Goal: Task Accomplishment & Management: Use online tool/utility

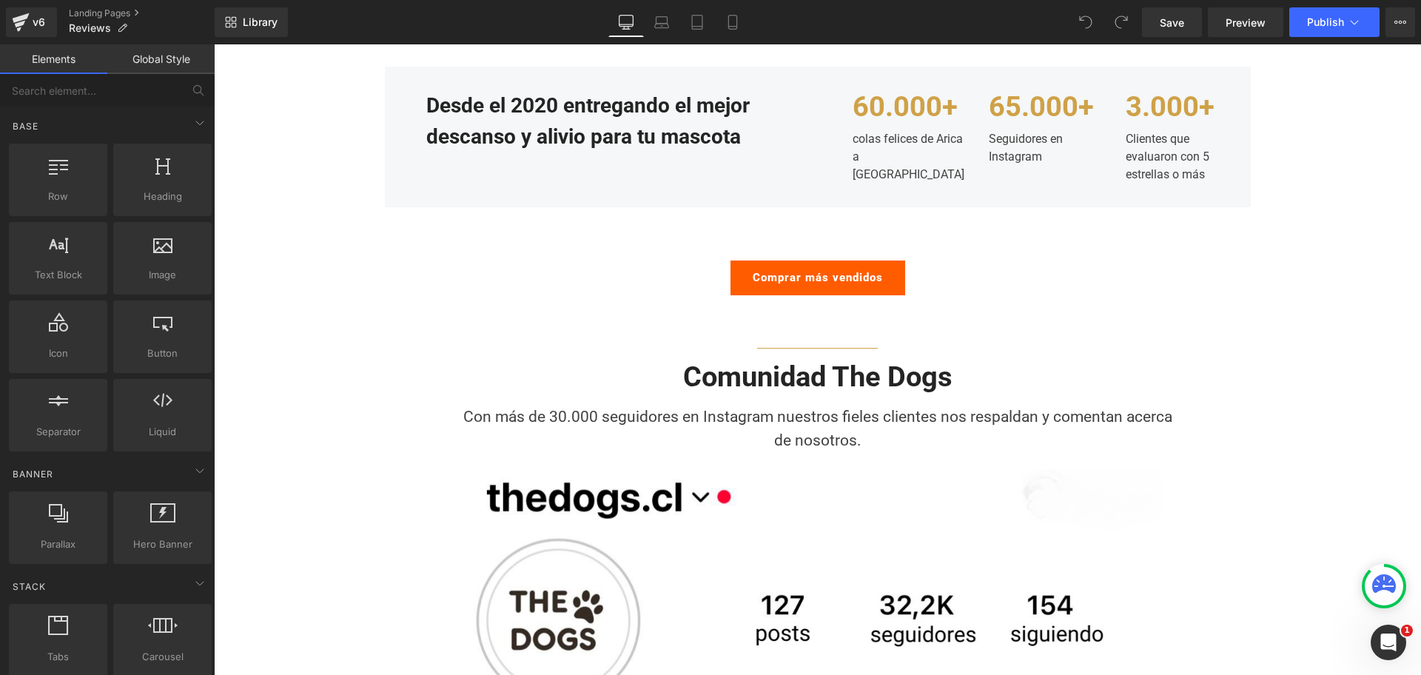
scroll to position [925, 0]
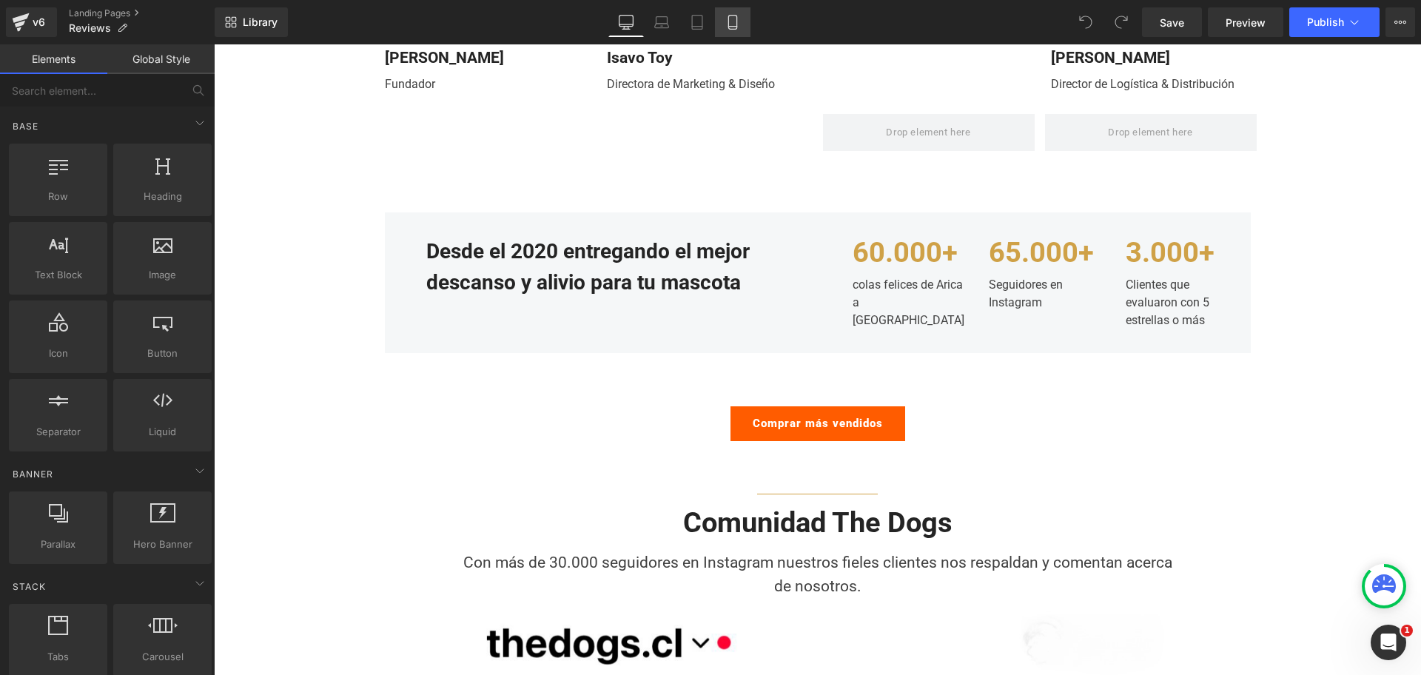
click at [745, 11] on link "Mobile" at bounding box center [733, 22] width 36 height 30
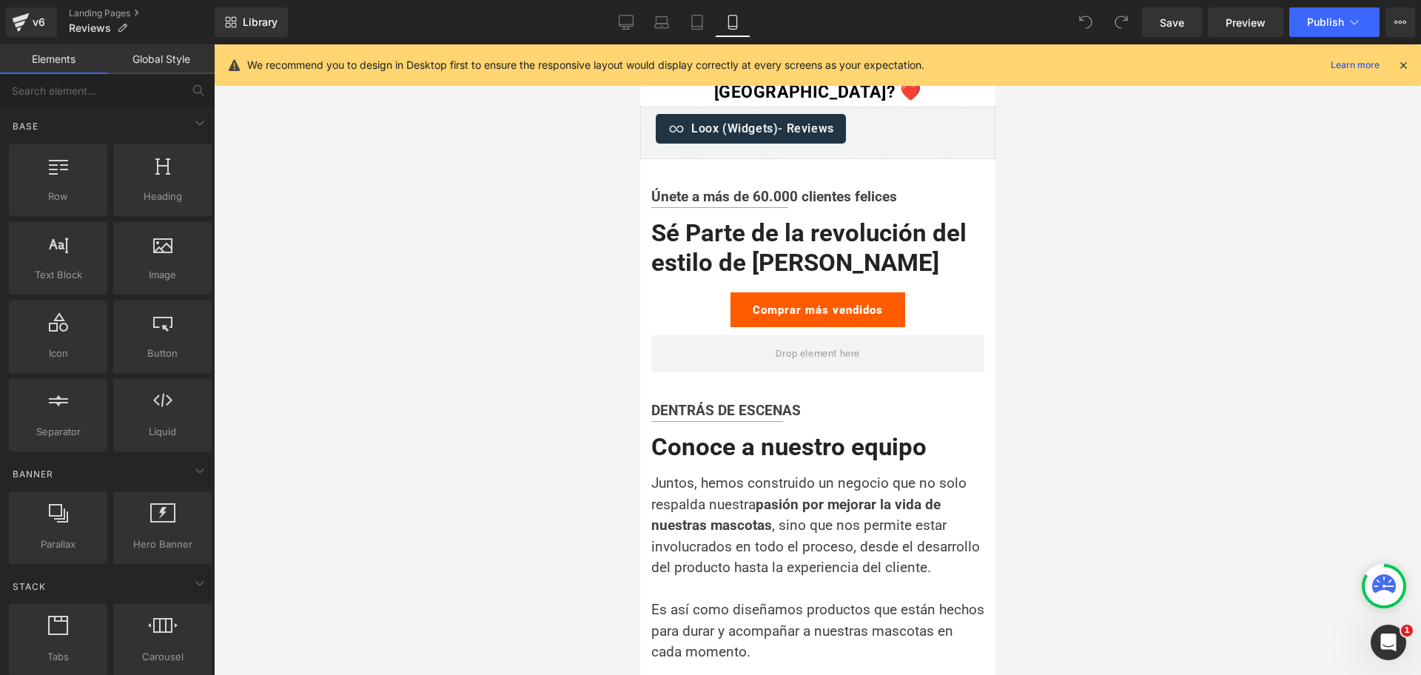
scroll to position [0, 0]
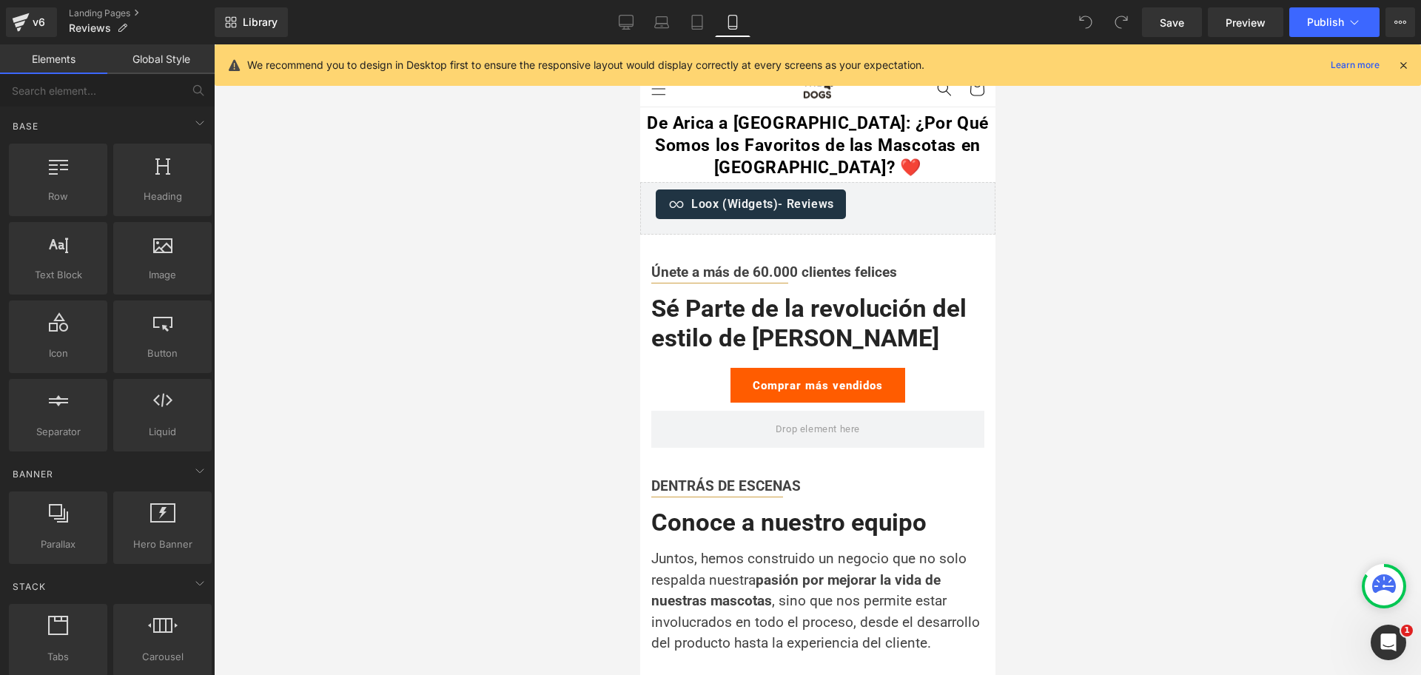
click at [1403, 62] on icon at bounding box center [1402, 64] width 13 height 13
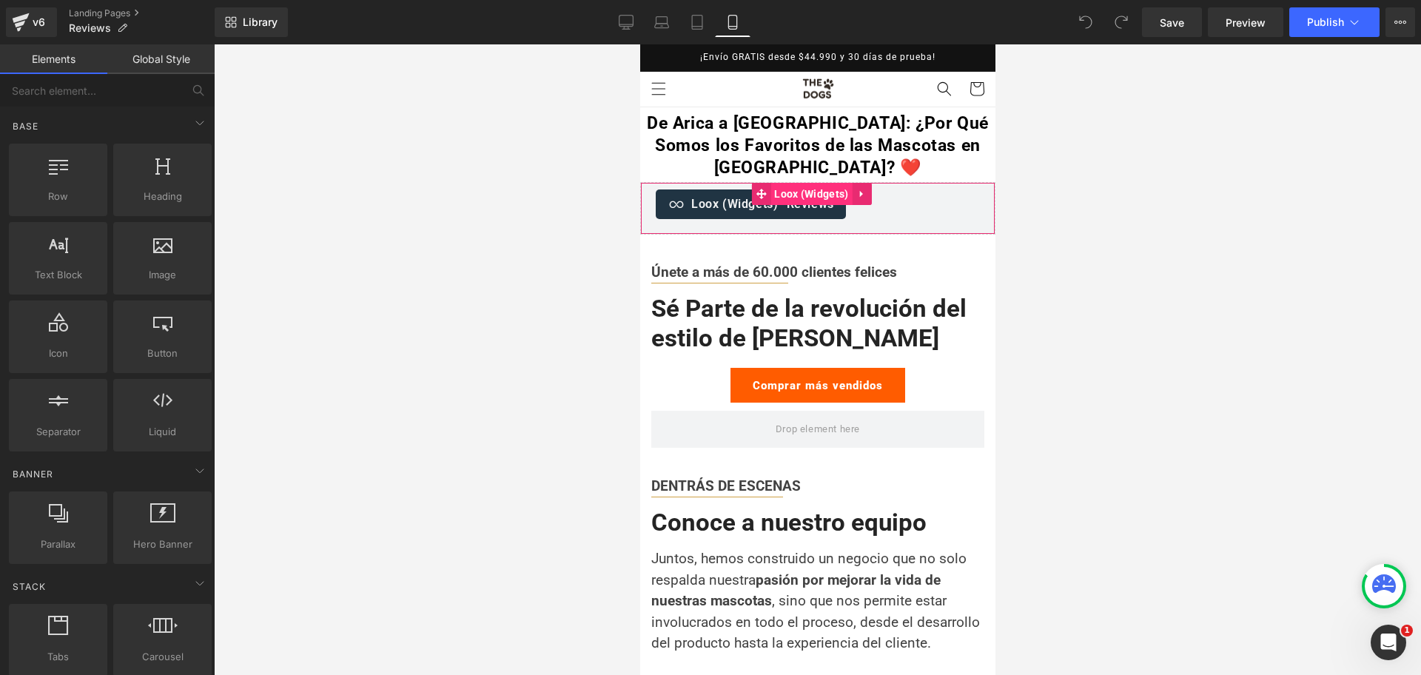
click at [809, 194] on span "Loox (Widgets)" at bounding box center [809, 194] width 81 height 22
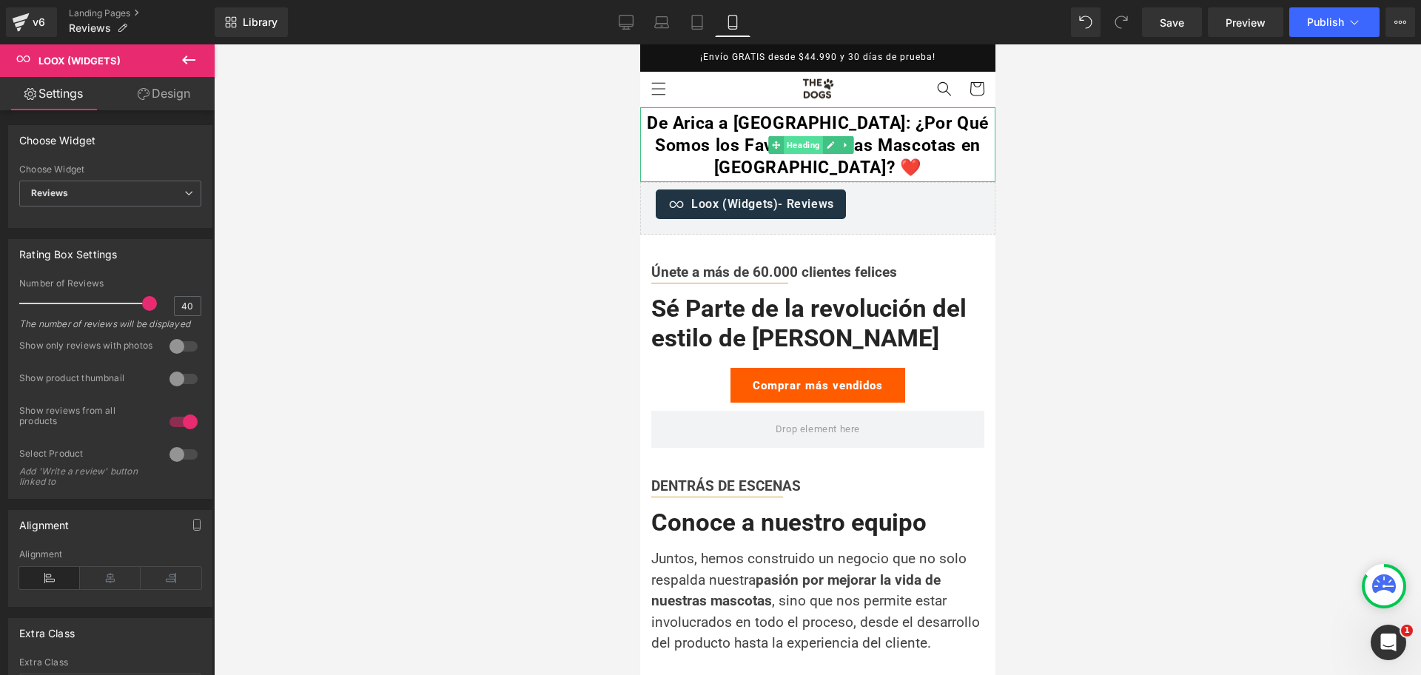
click at [808, 149] on span "Heading" at bounding box center [802, 145] width 39 height 18
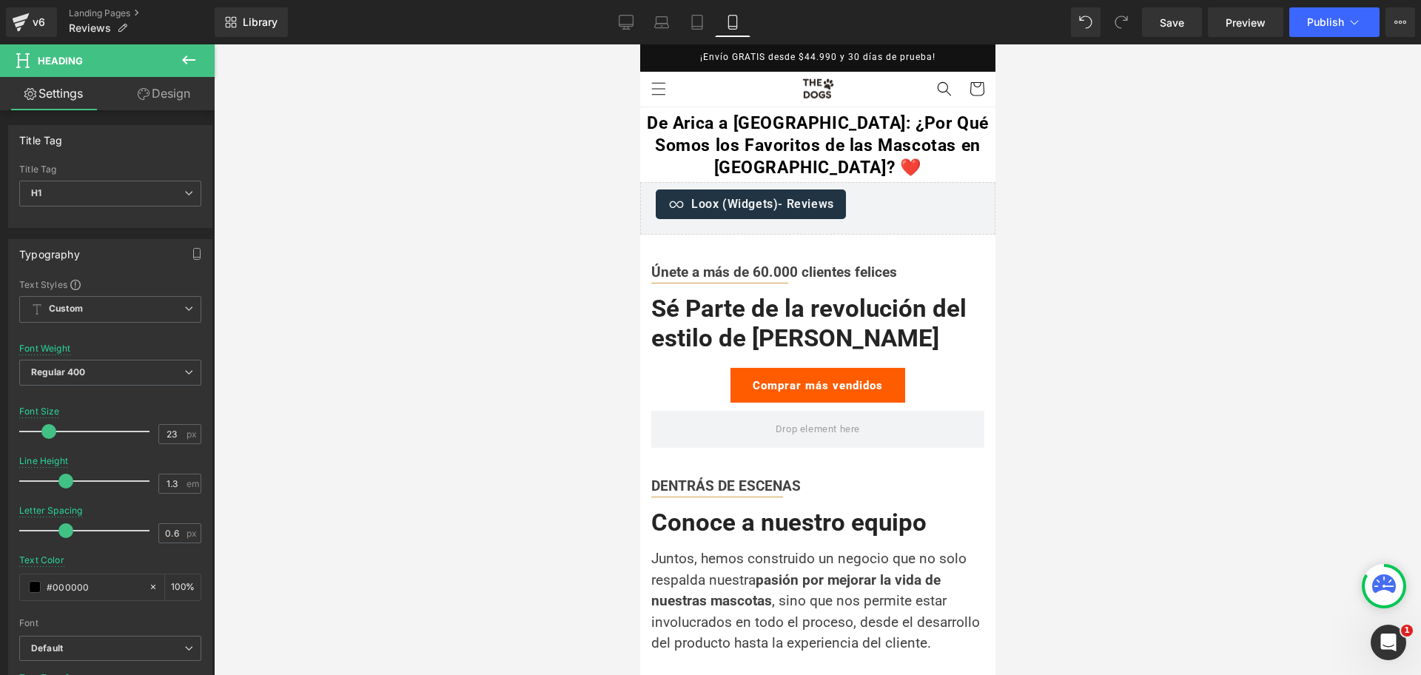
click at [813, 197] on div "Loox (Widgets) - Reviews Loox (Widgets)" at bounding box center [816, 208] width 355 height 53
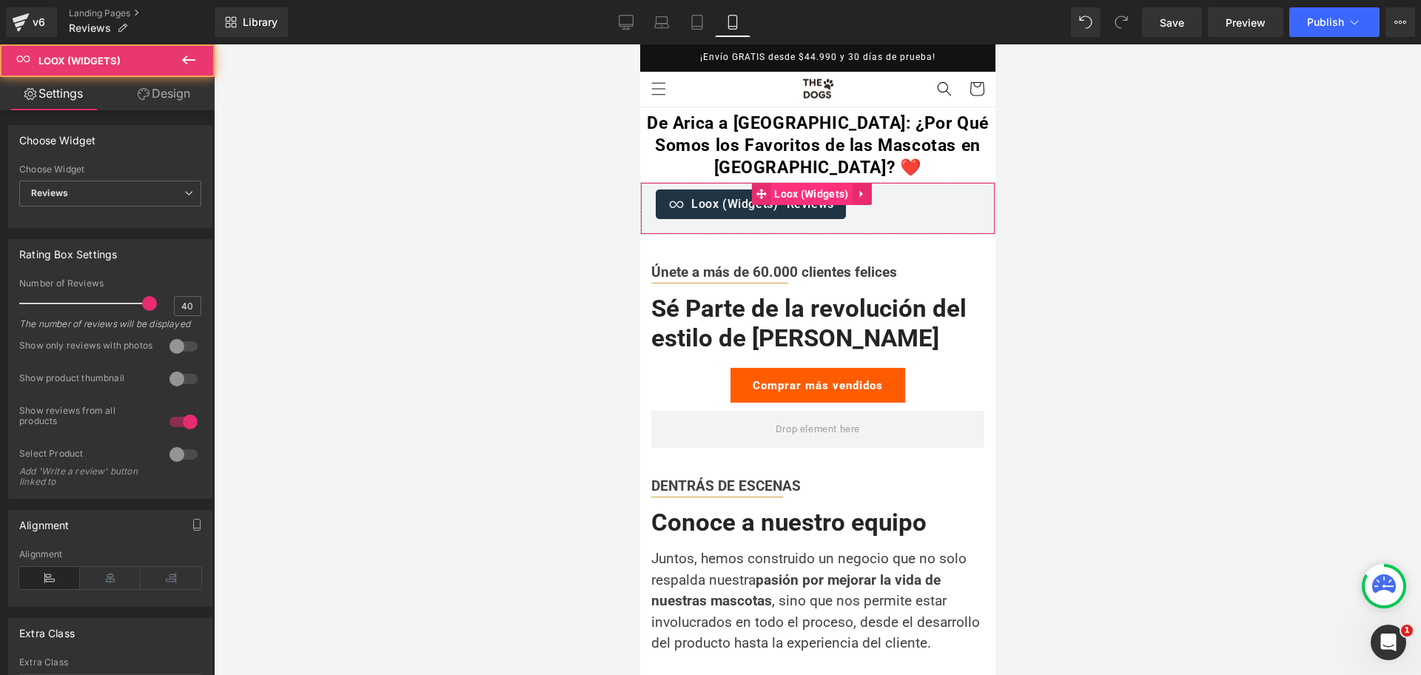
click at [816, 199] on span "Loox (Widgets)" at bounding box center [809, 194] width 81 height 22
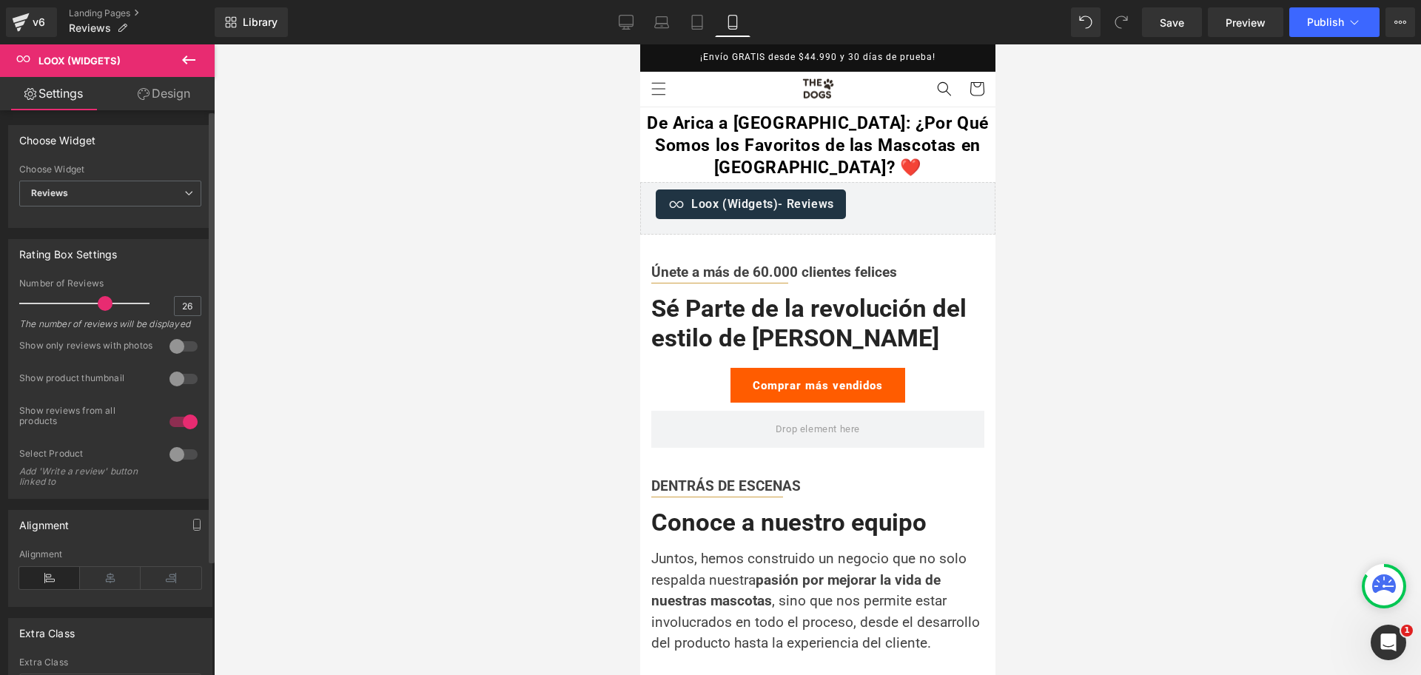
type input "25"
drag, startPoint x: 141, startPoint y: 300, endPoint x: 95, endPoint y: 303, distance: 45.2
click at [95, 303] on span at bounding box center [102, 303] width 15 height 15
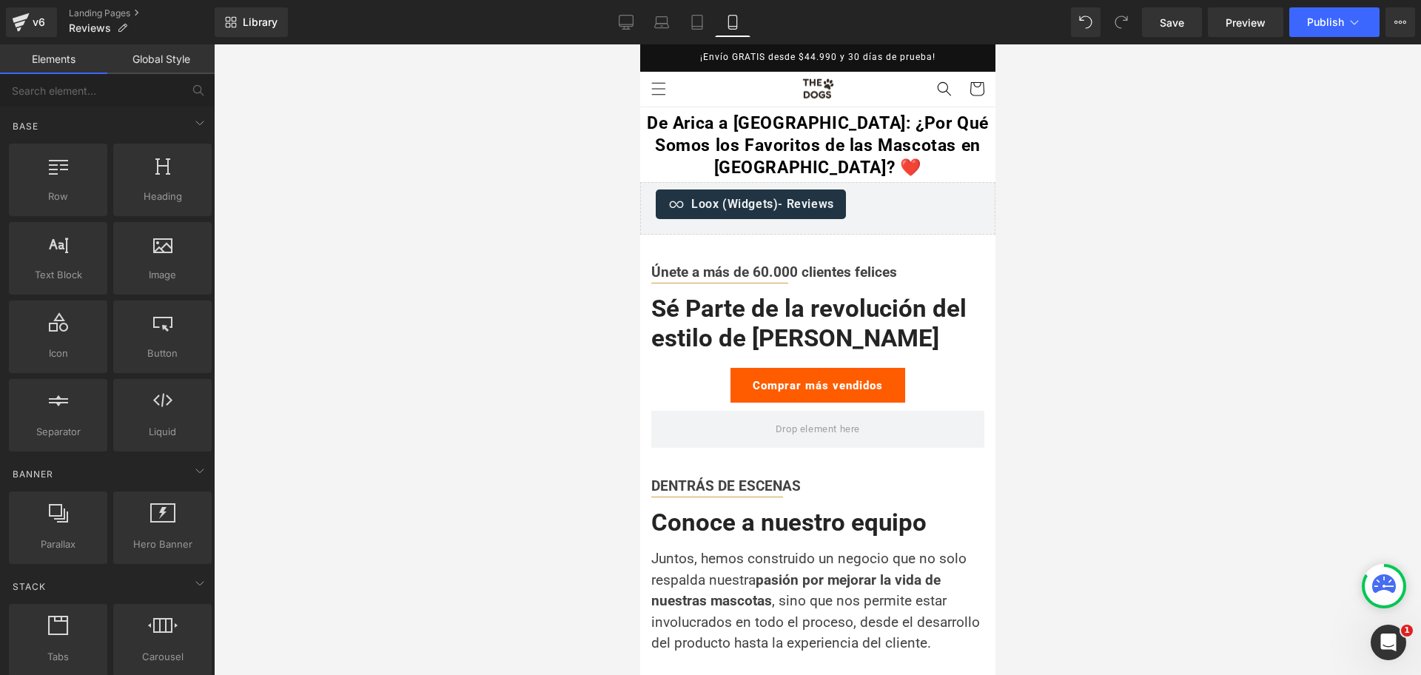
drag, startPoint x: 1002, startPoint y: 198, endPoint x: 336, endPoint y: 155, distance: 668.0
click at [1003, 198] on div at bounding box center [817, 359] width 1207 height 630
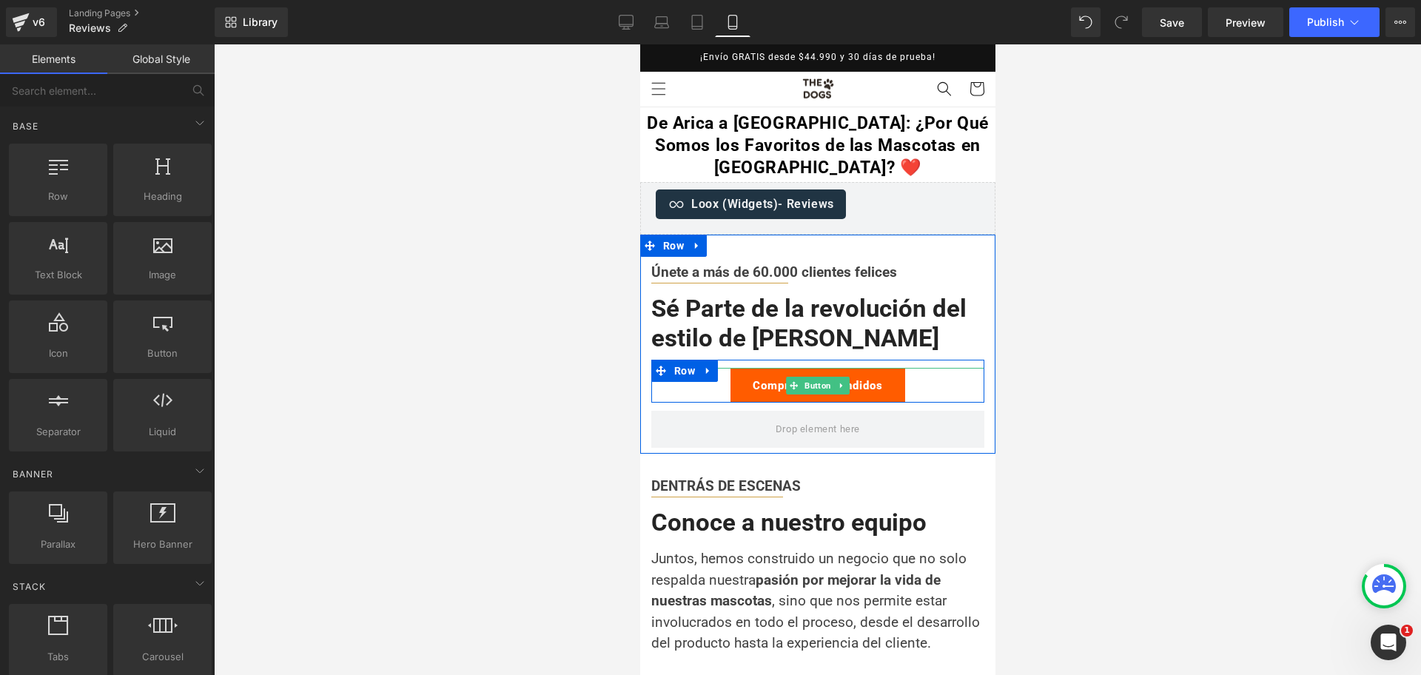
click at [809, 374] on link "Comprar más vendidos" at bounding box center [816, 385] width 175 height 35
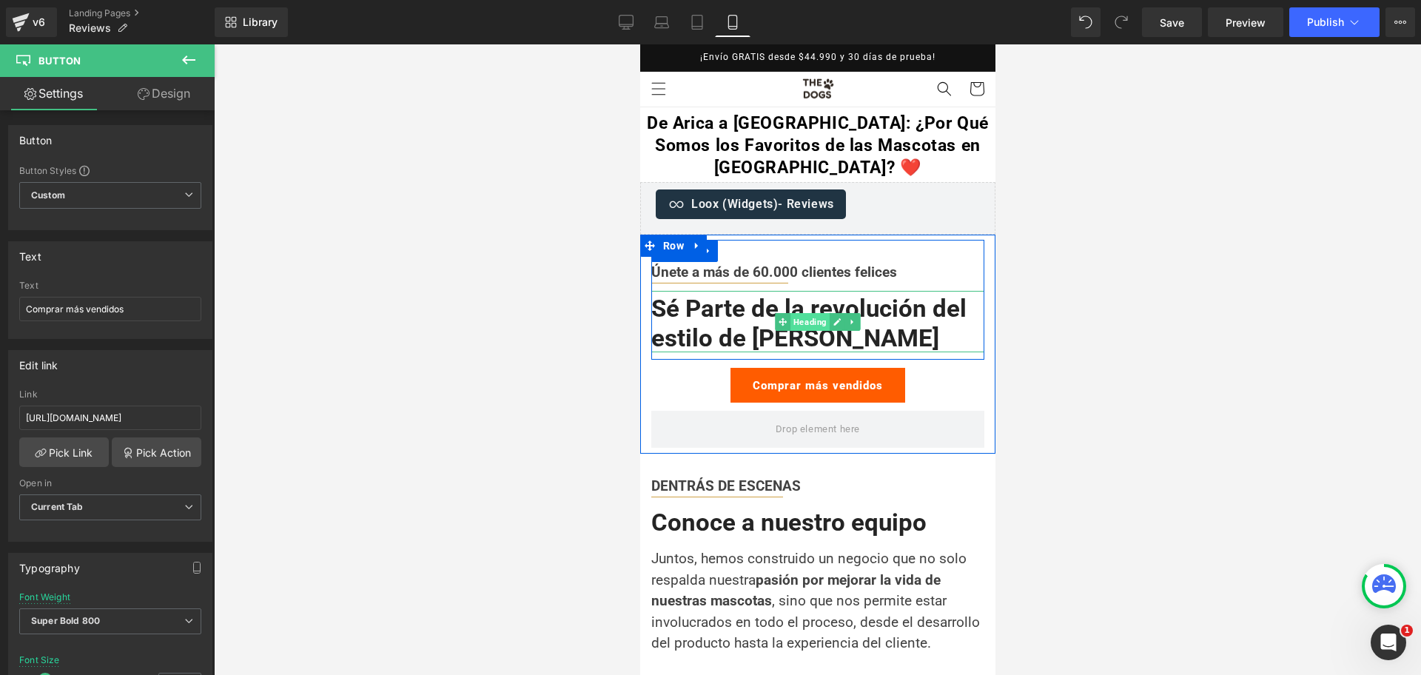
click at [809, 326] on span "Heading" at bounding box center [808, 322] width 39 height 18
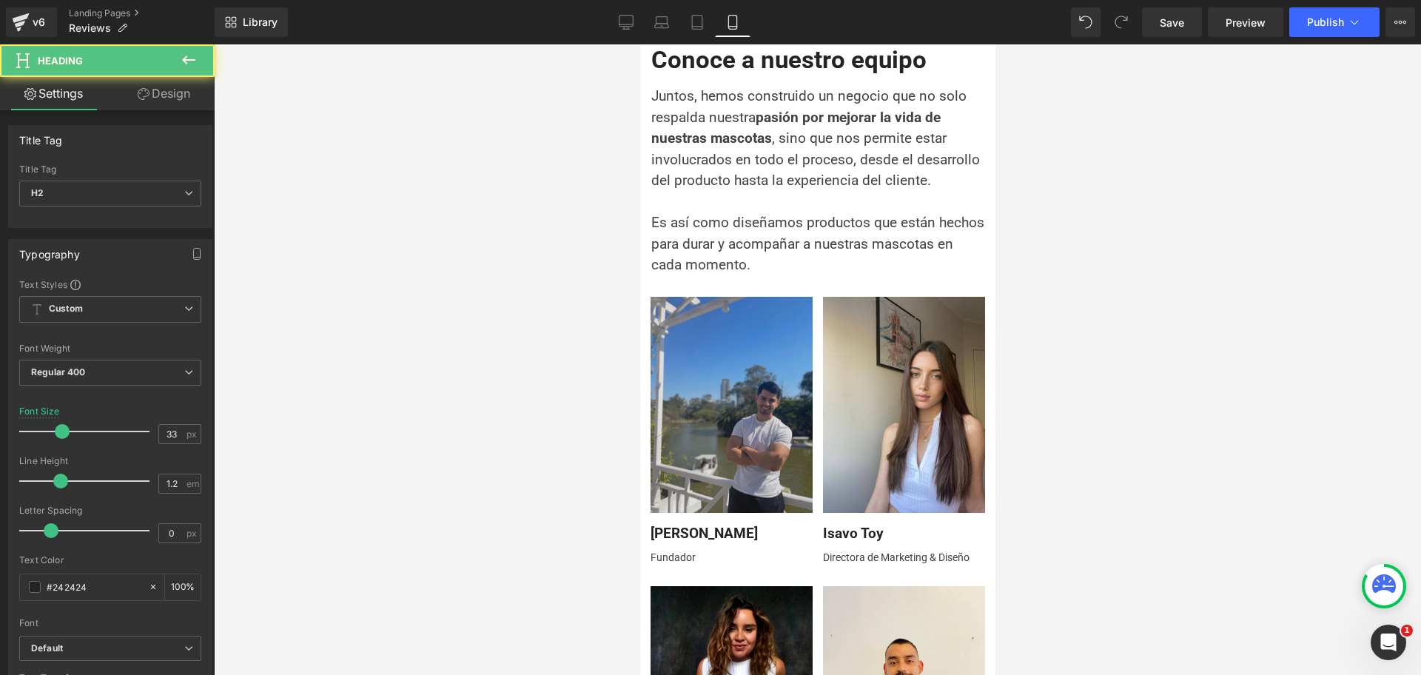
click at [755, 346] on img at bounding box center [731, 405] width 162 height 216
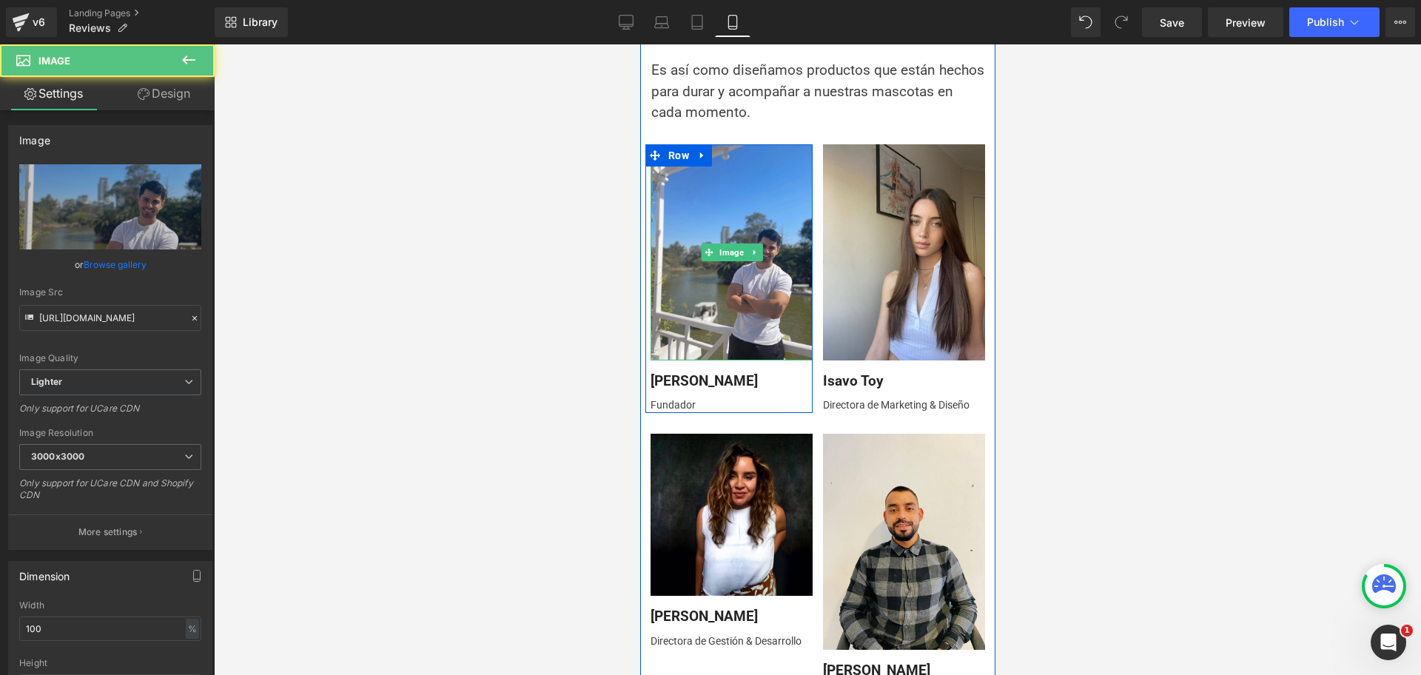
scroll to position [647, 0]
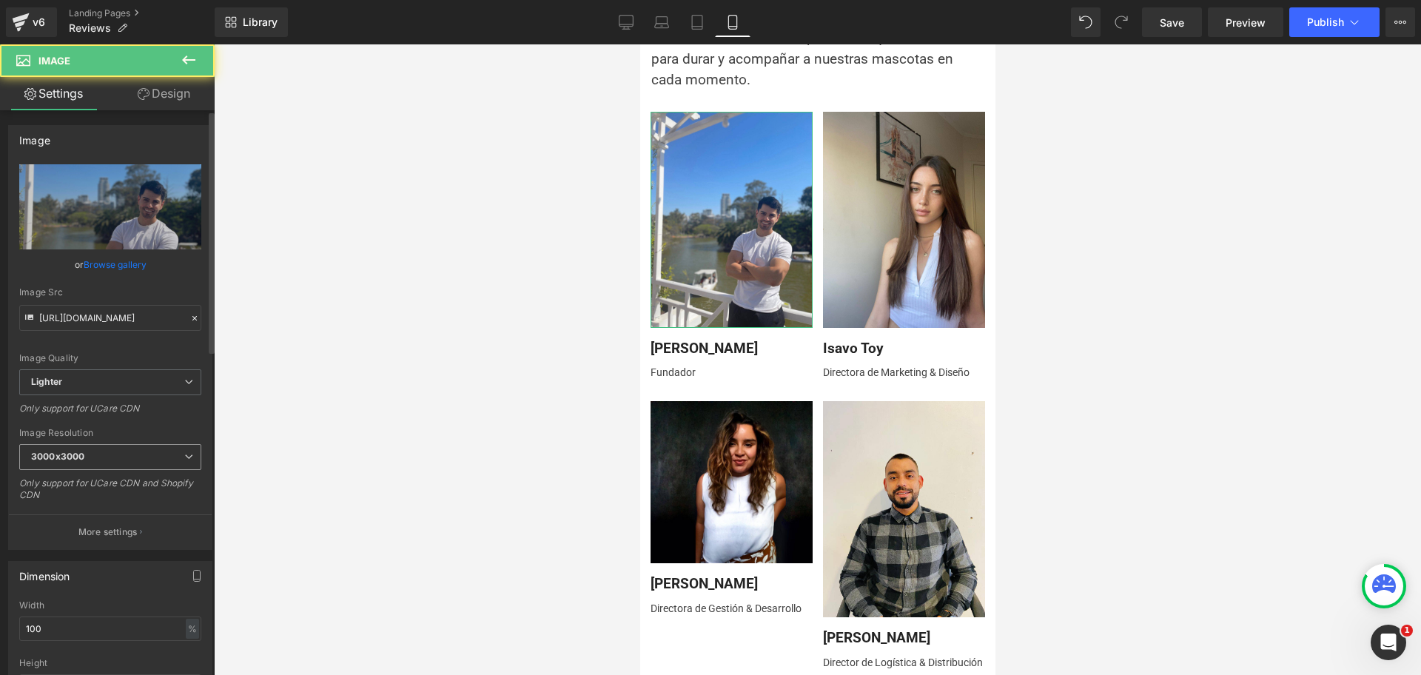
click at [175, 450] on span "3000x3000" at bounding box center [110, 457] width 182 height 26
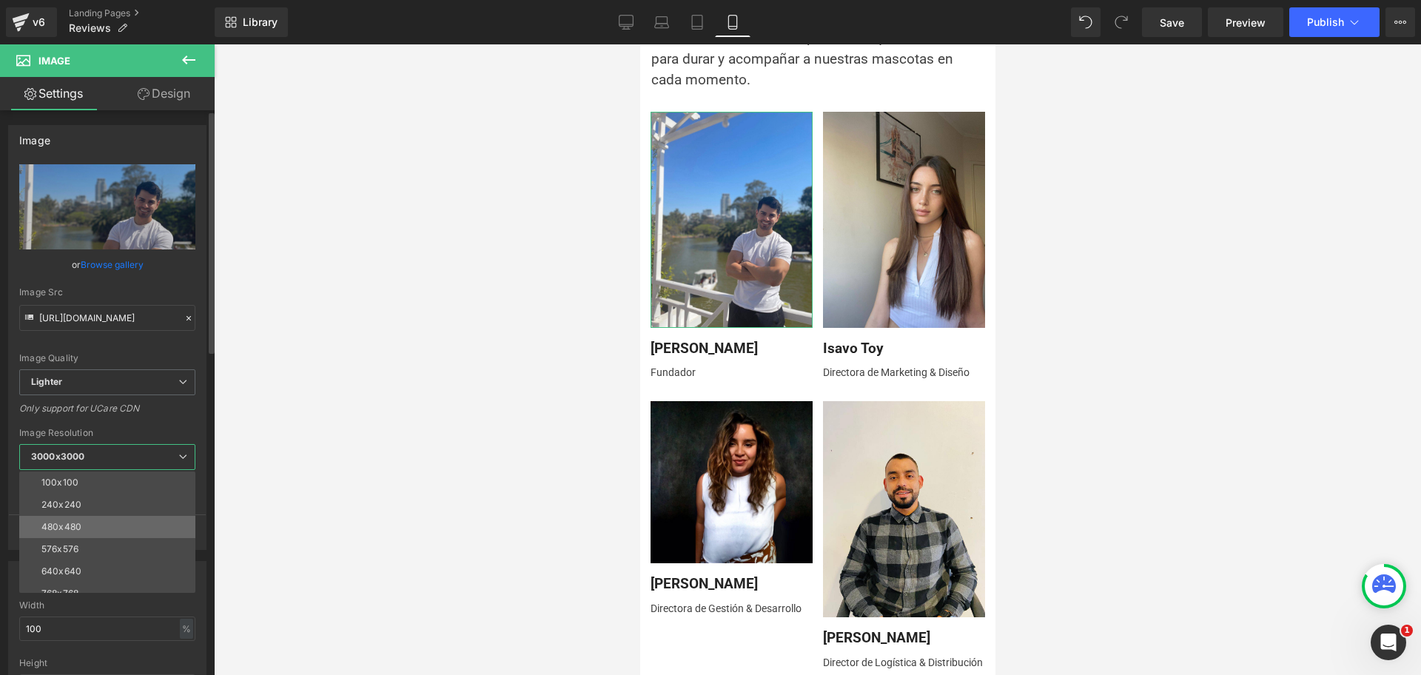
click at [158, 523] on li "480x480" at bounding box center [110, 527] width 183 height 22
type input "[URL][DOMAIN_NAME]"
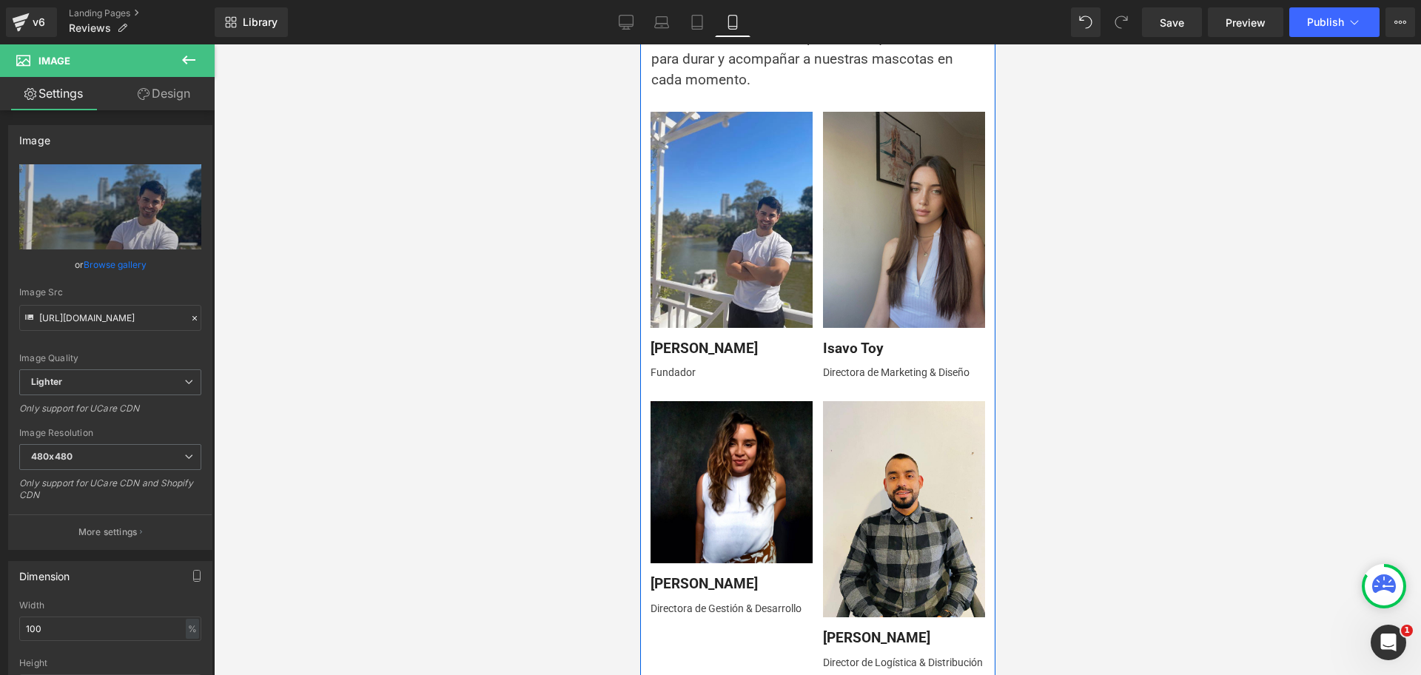
click at [866, 192] on img at bounding box center [903, 220] width 162 height 216
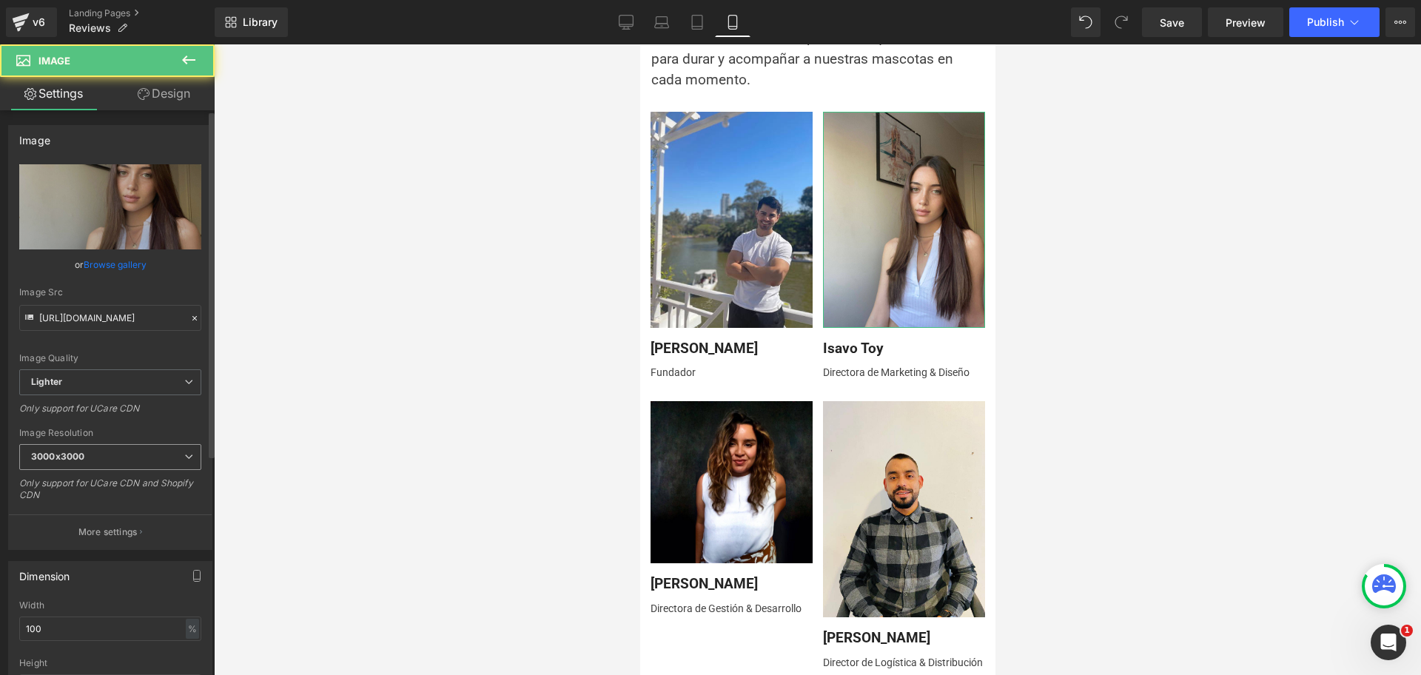
click at [140, 456] on span "3000x3000" at bounding box center [110, 457] width 182 height 26
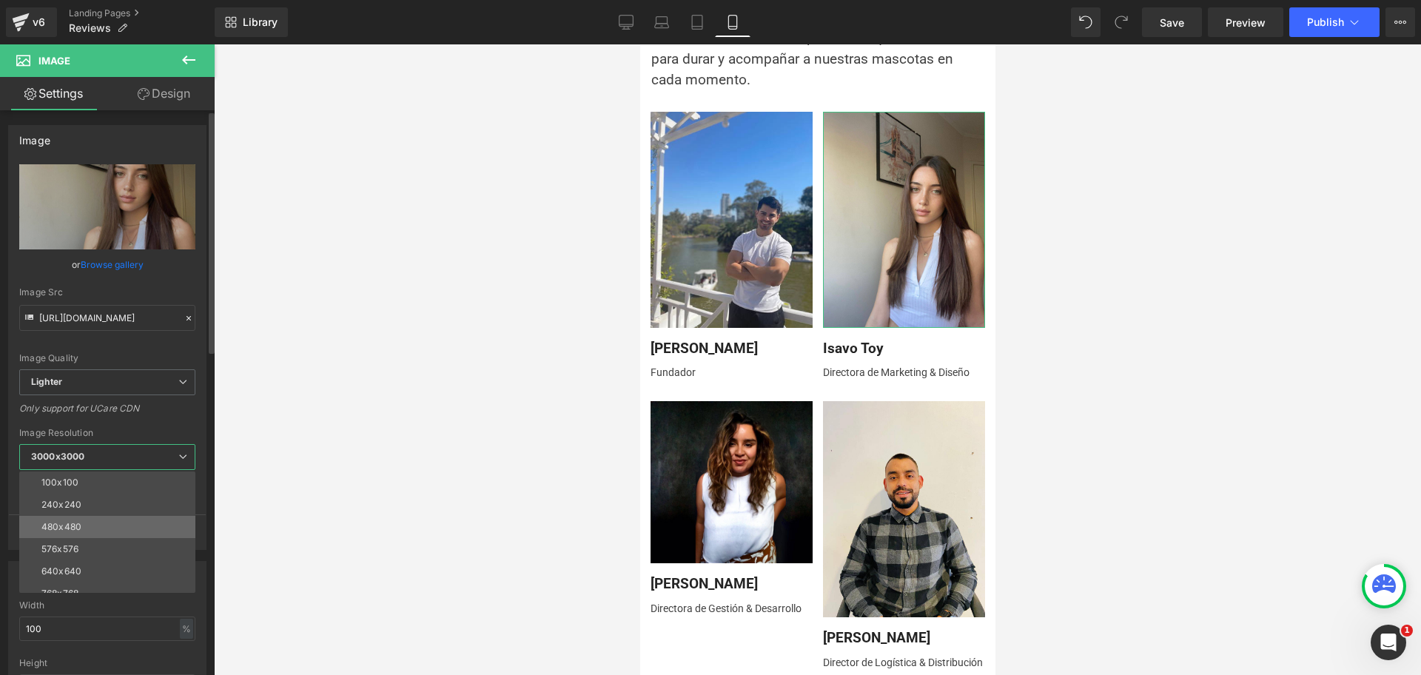
click at [128, 523] on li "480x480" at bounding box center [110, 527] width 183 height 22
type input "[URL][DOMAIN_NAME]"
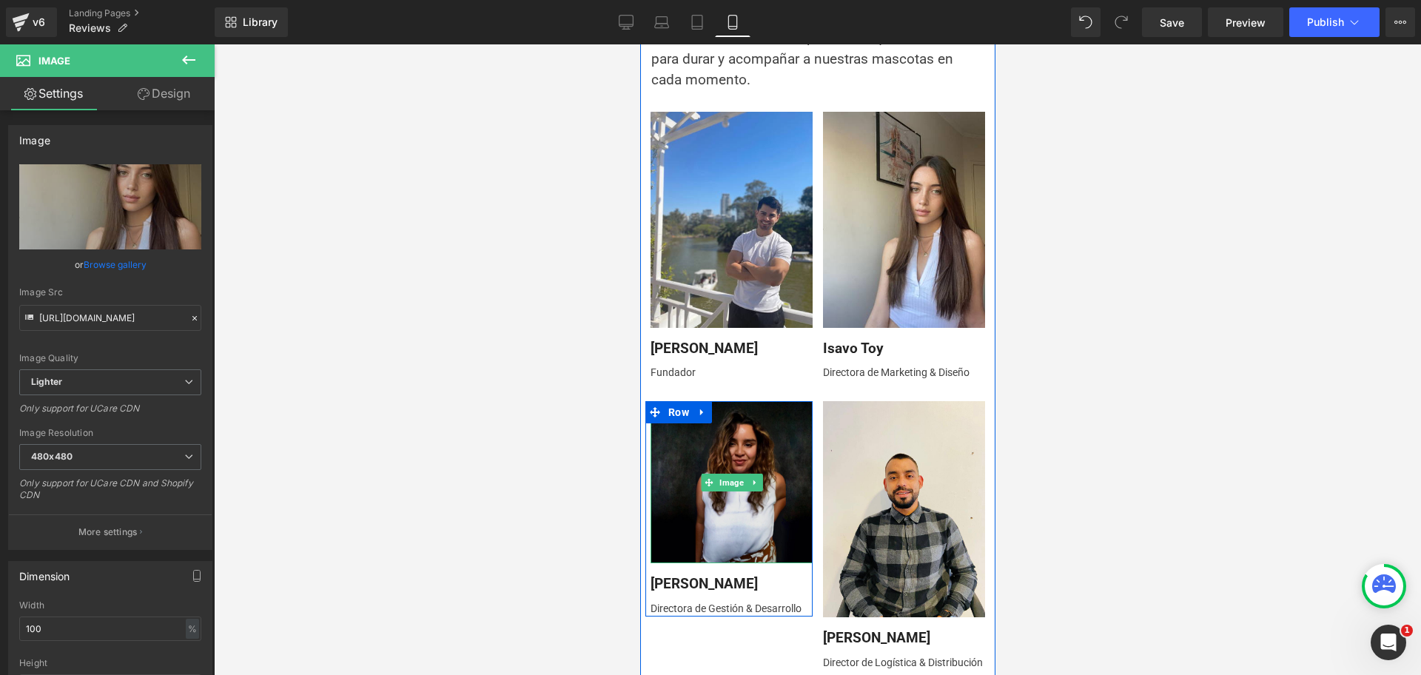
click at [705, 460] on img at bounding box center [731, 482] width 162 height 162
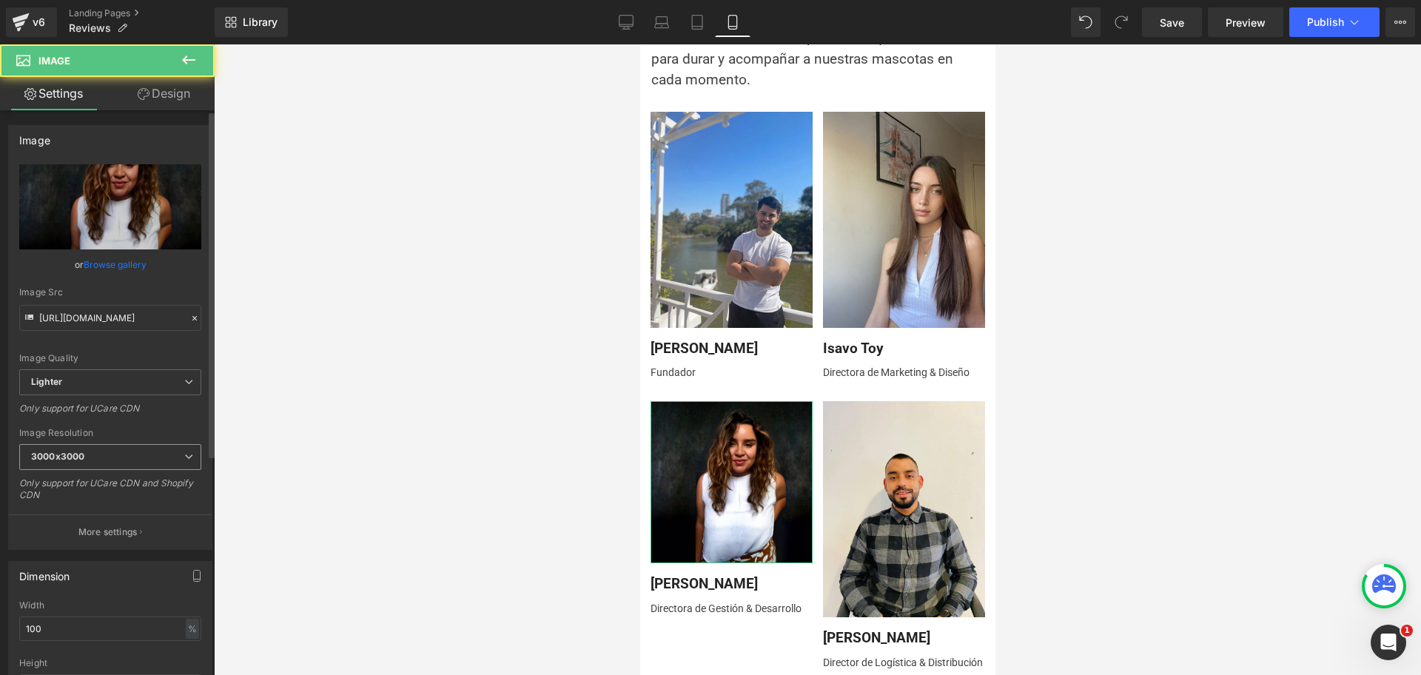
click at [47, 444] on span "3000x3000" at bounding box center [110, 457] width 182 height 26
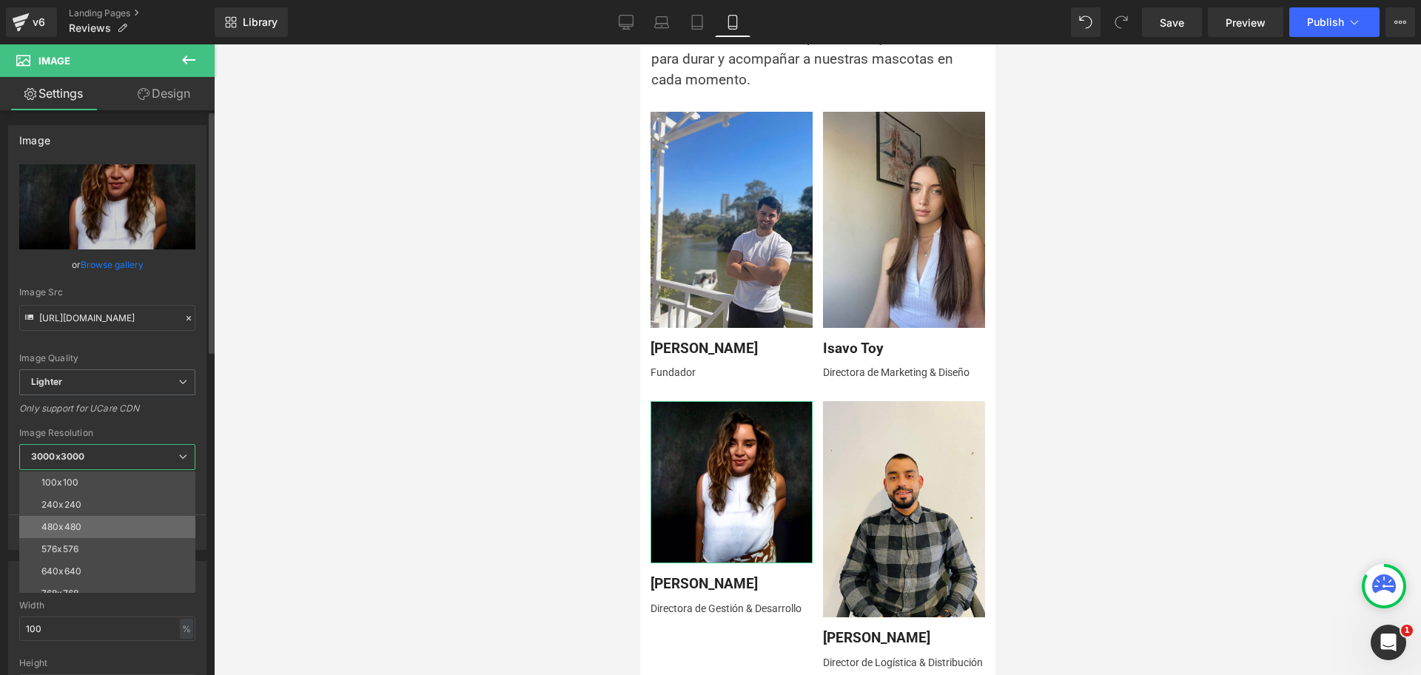
click at [115, 530] on li "480x480" at bounding box center [110, 527] width 183 height 22
type input "[URL][DOMAIN_NAME]"
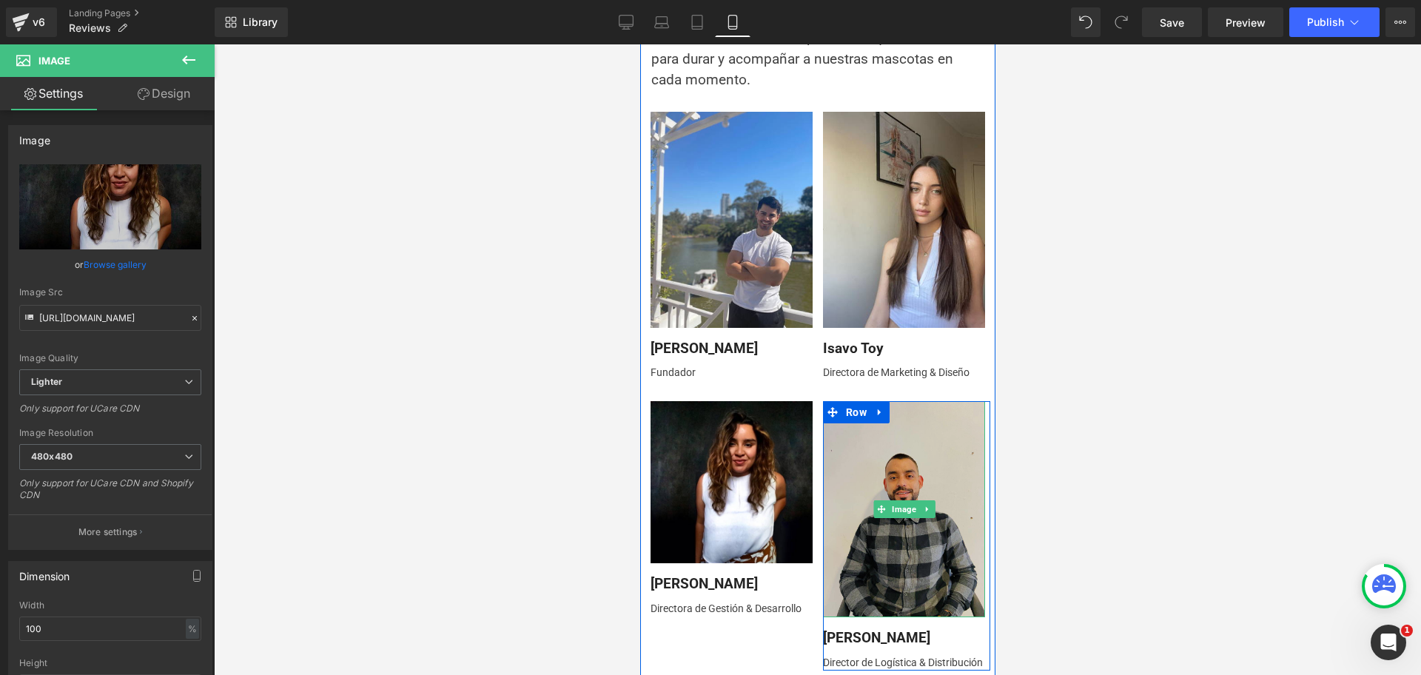
drag, startPoint x: 850, startPoint y: 468, endPoint x: 673, endPoint y: 488, distance: 178.0
click at [852, 467] on img at bounding box center [903, 509] width 162 height 216
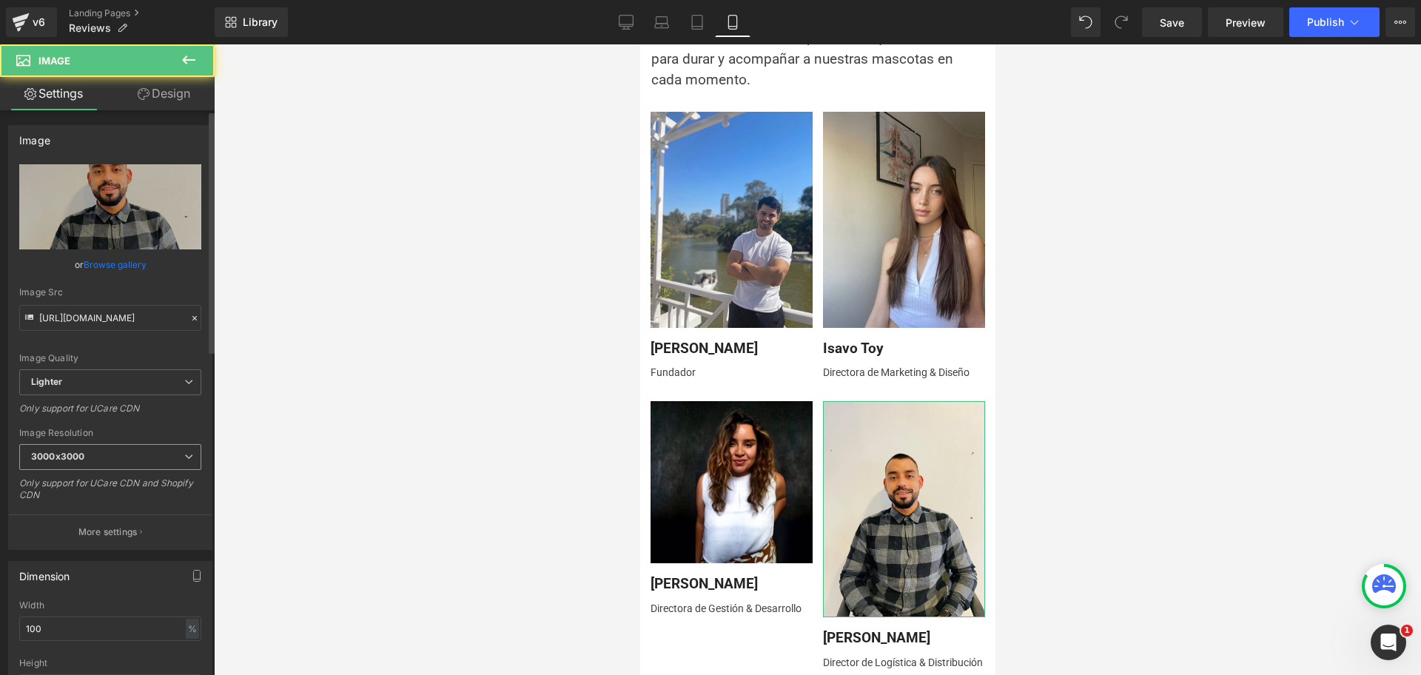
click at [97, 451] on span "3000x3000" at bounding box center [110, 457] width 182 height 26
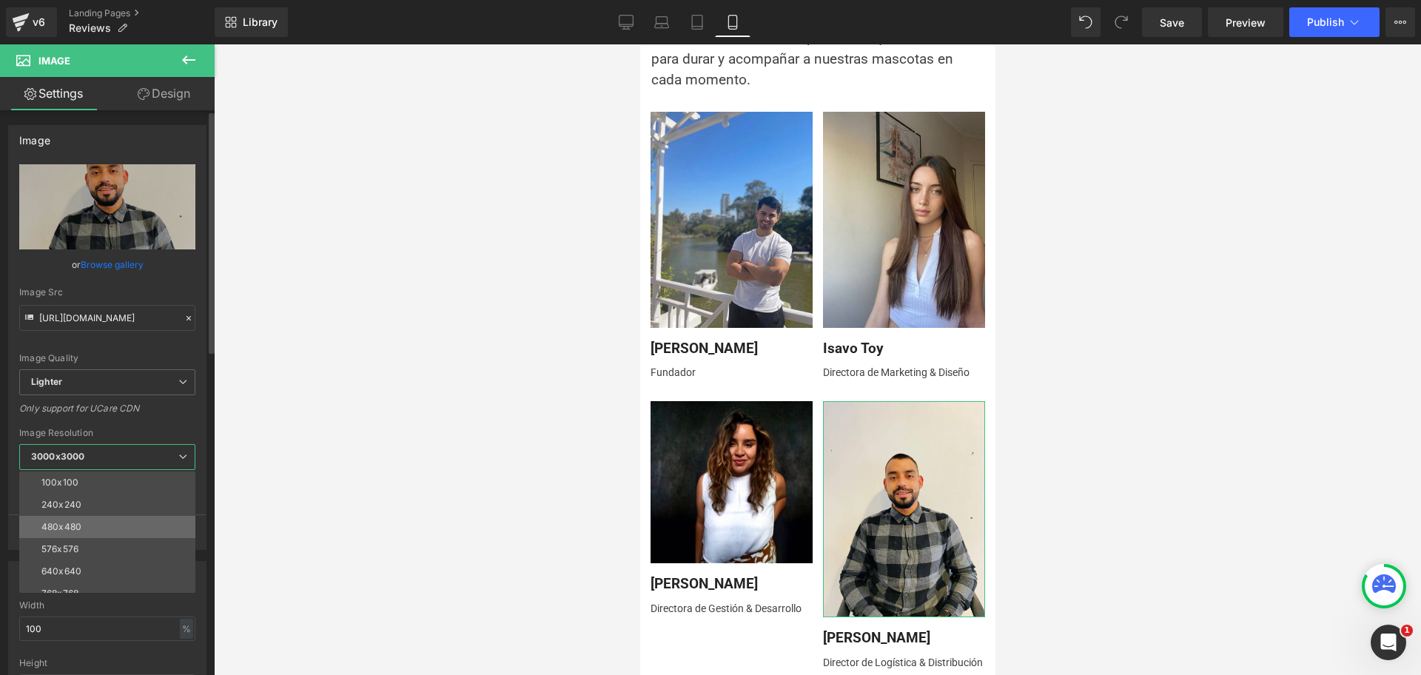
click at [112, 530] on li "480x480" at bounding box center [110, 527] width 183 height 22
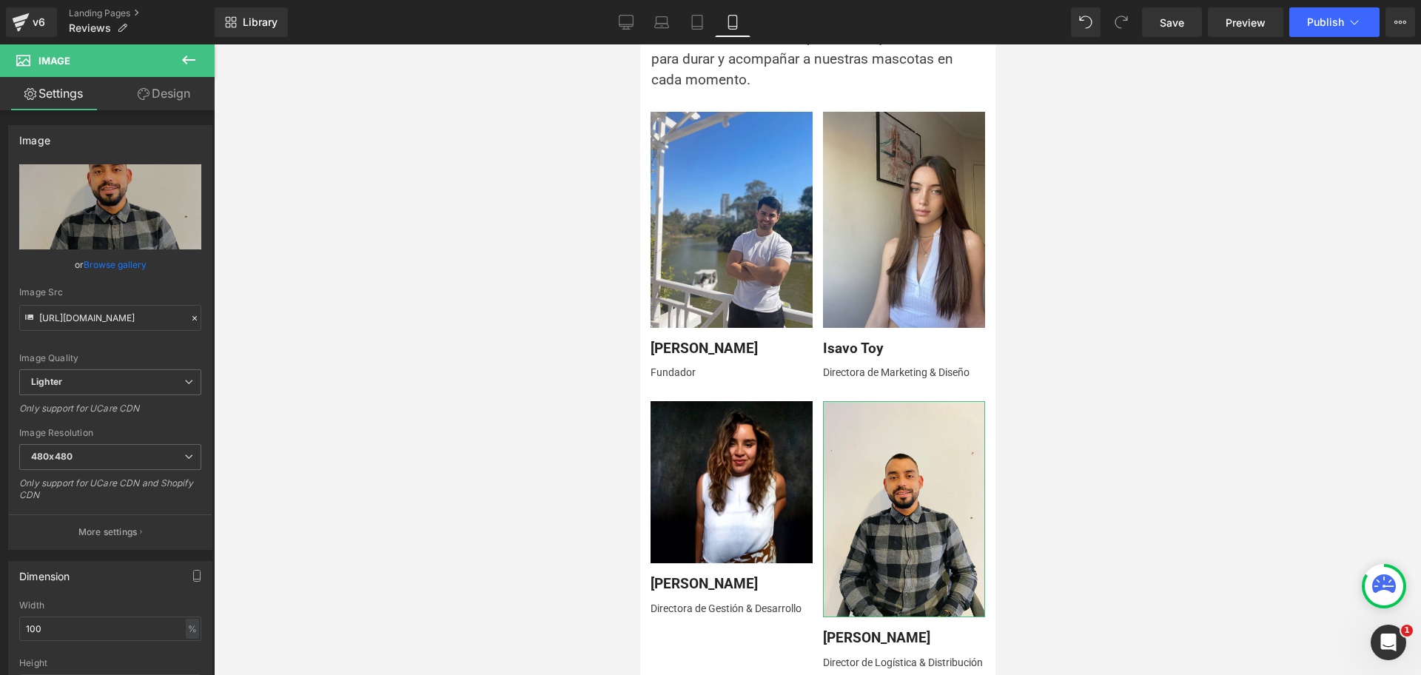
type input "[URL][DOMAIN_NAME]"
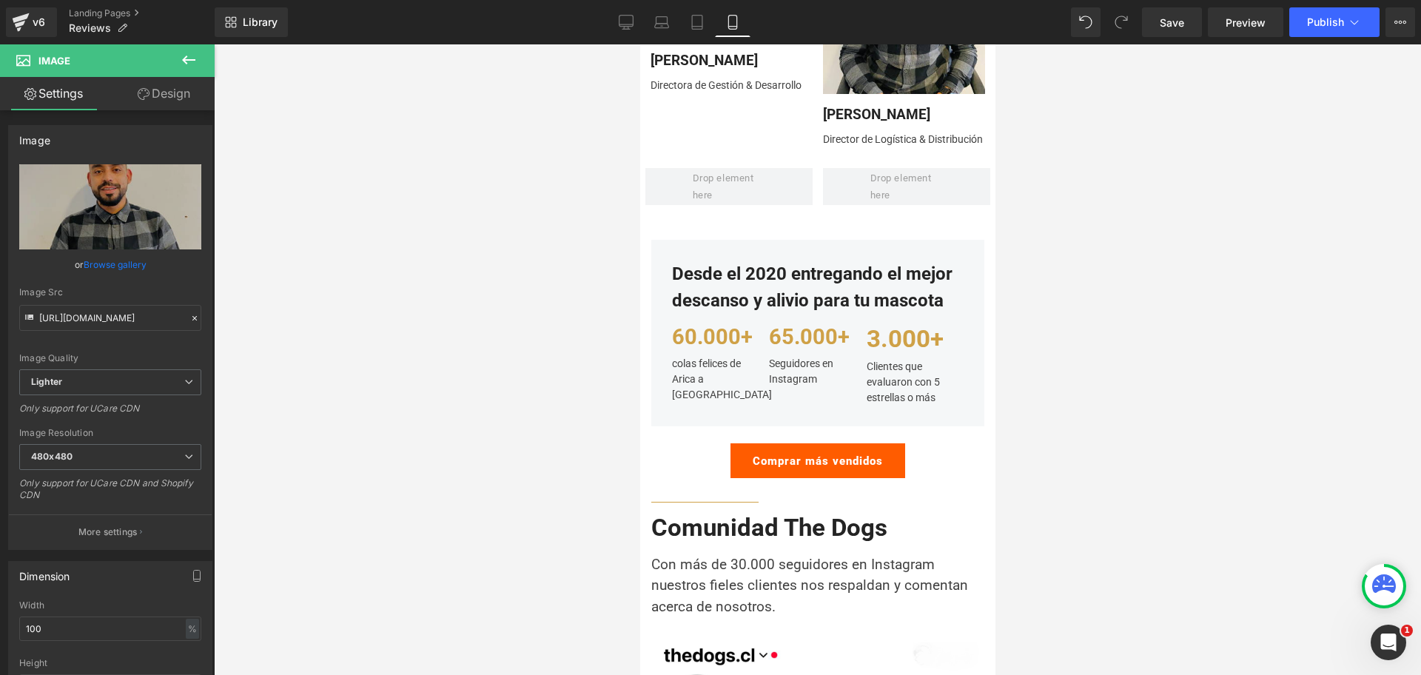
scroll to position [1202, 0]
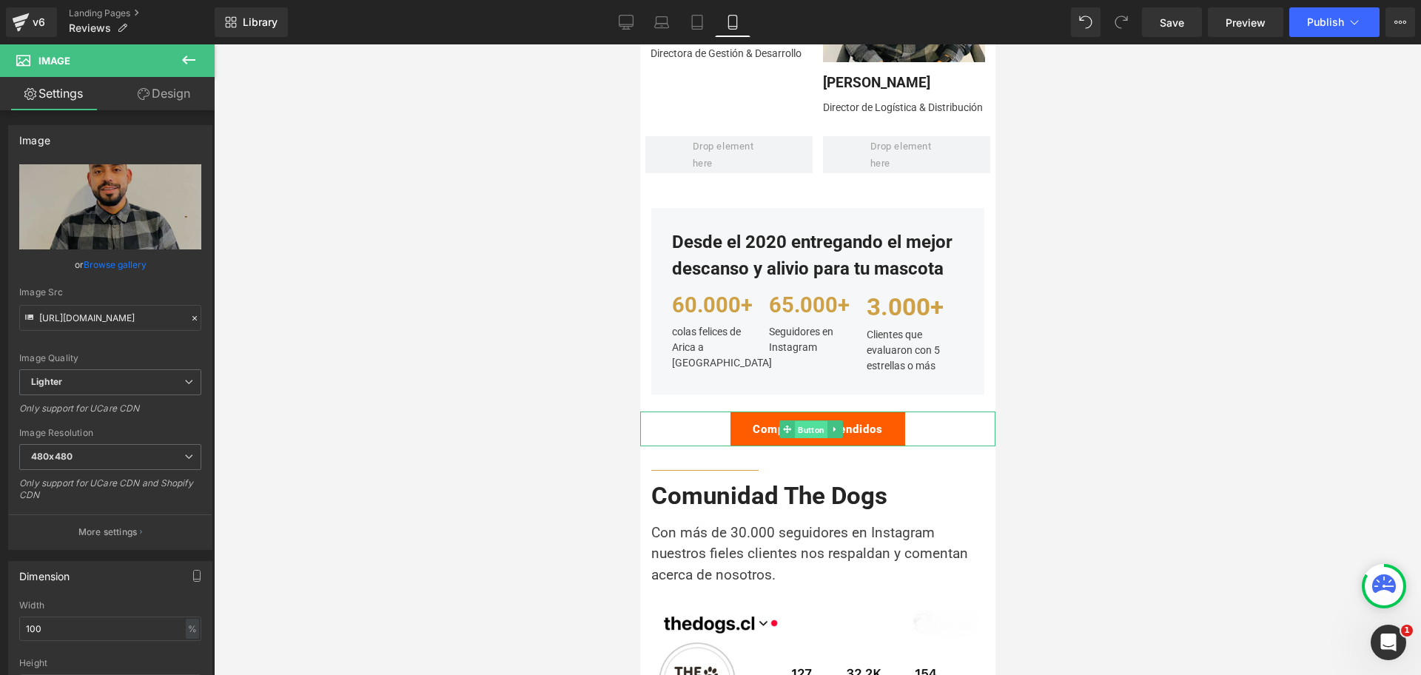
click at [815, 439] on span "Button" at bounding box center [810, 430] width 33 height 18
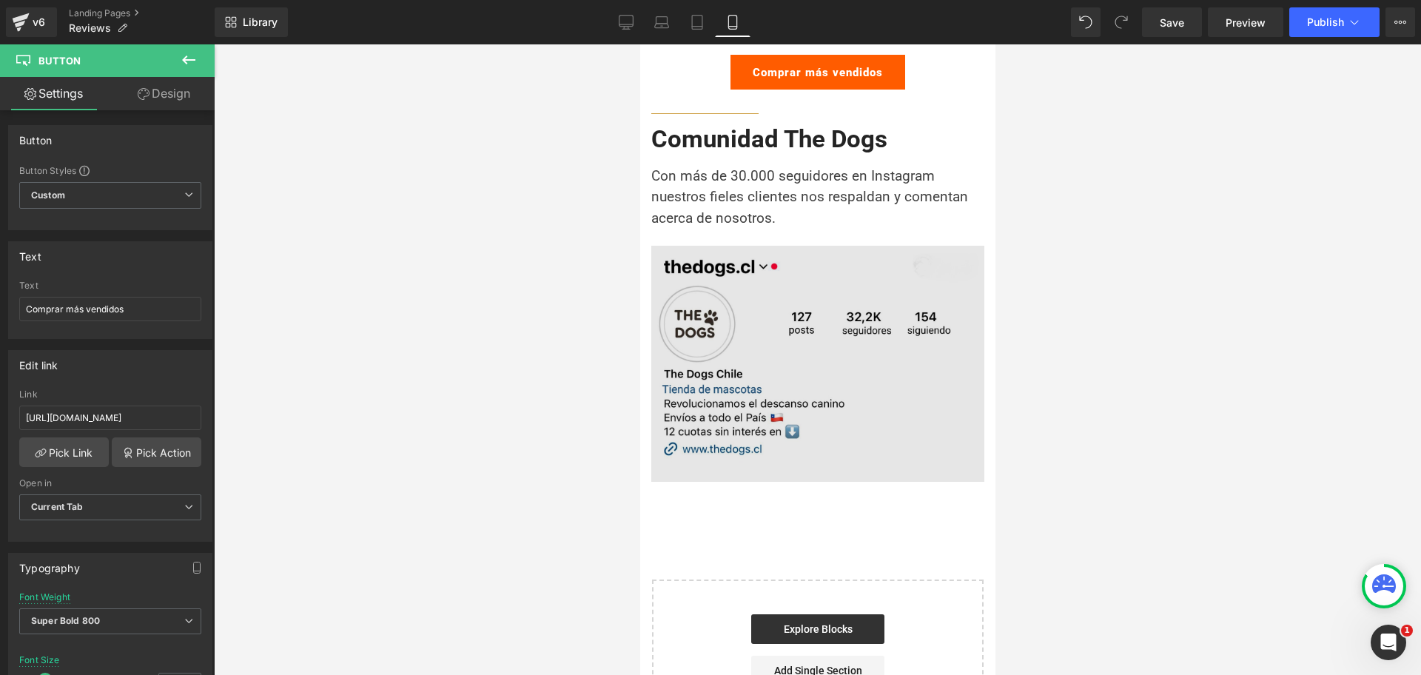
scroll to position [1665, 0]
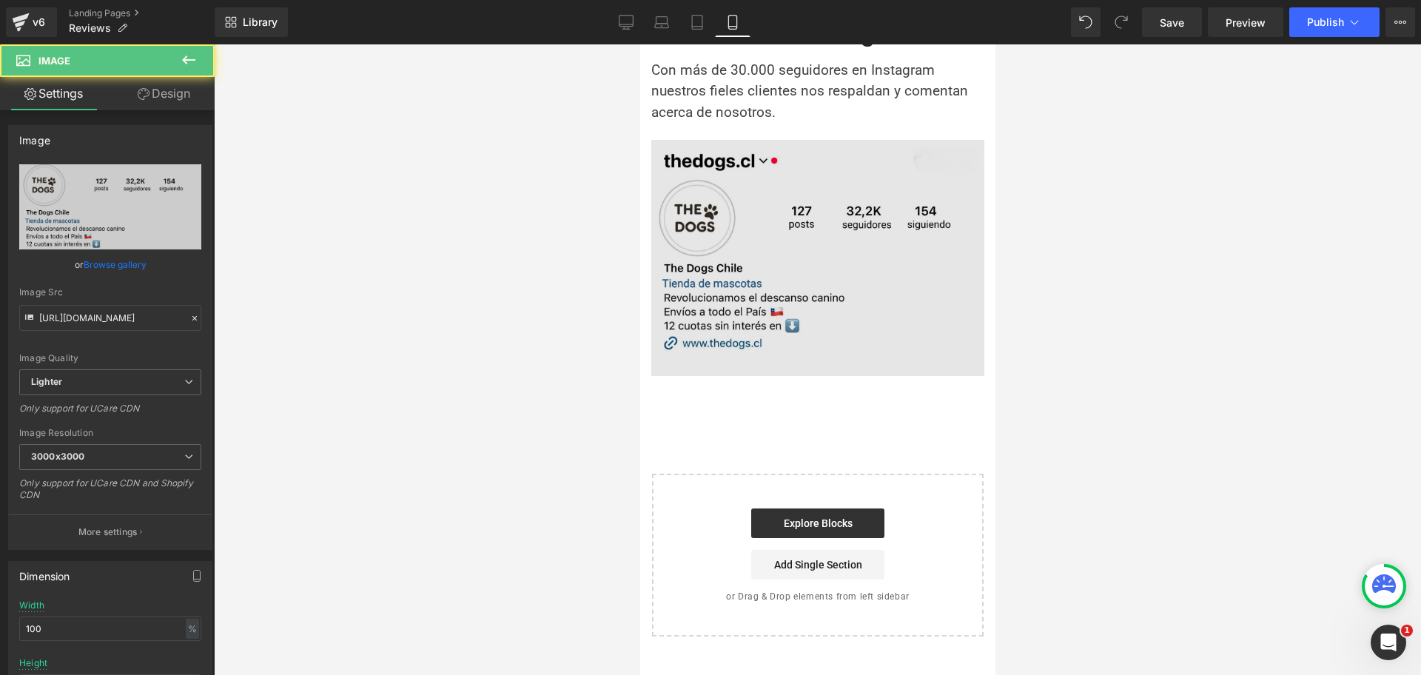
click at [820, 309] on img at bounding box center [816, 261] width 333 height 277
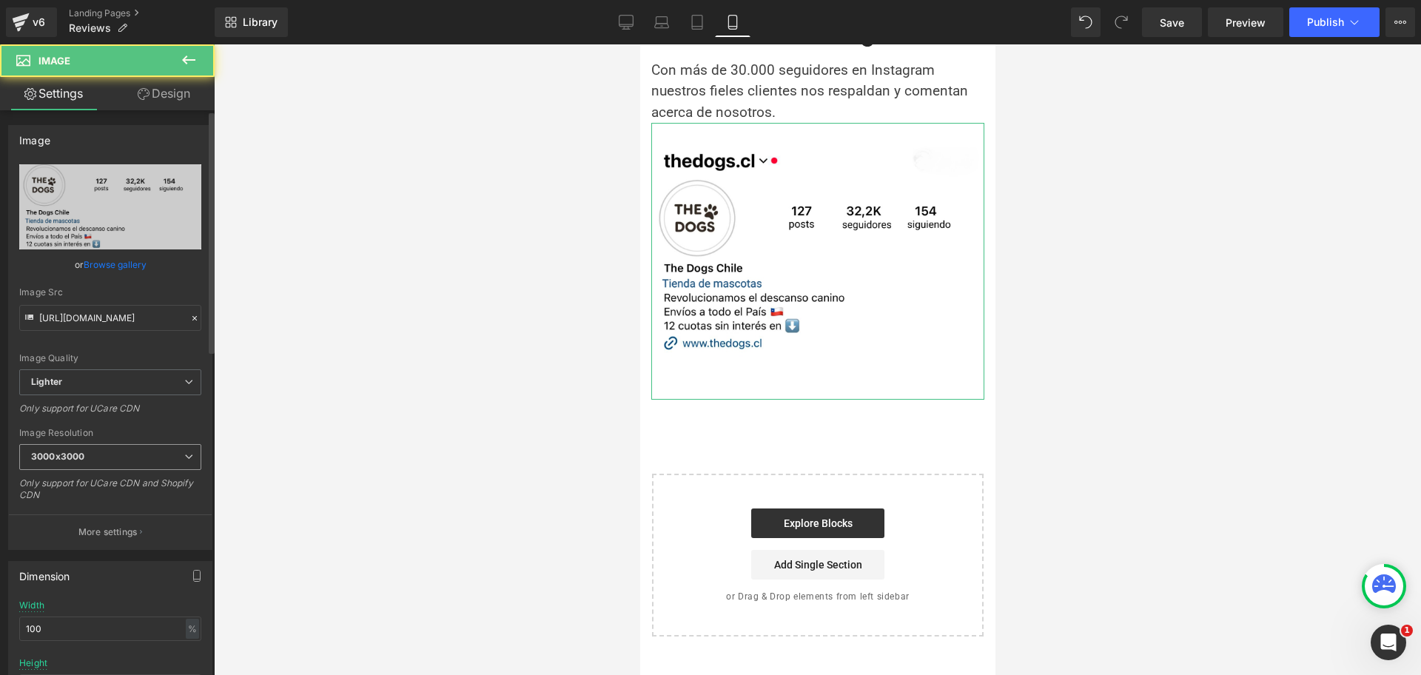
click at [47, 462] on span "3000x3000" at bounding box center [110, 457] width 182 height 26
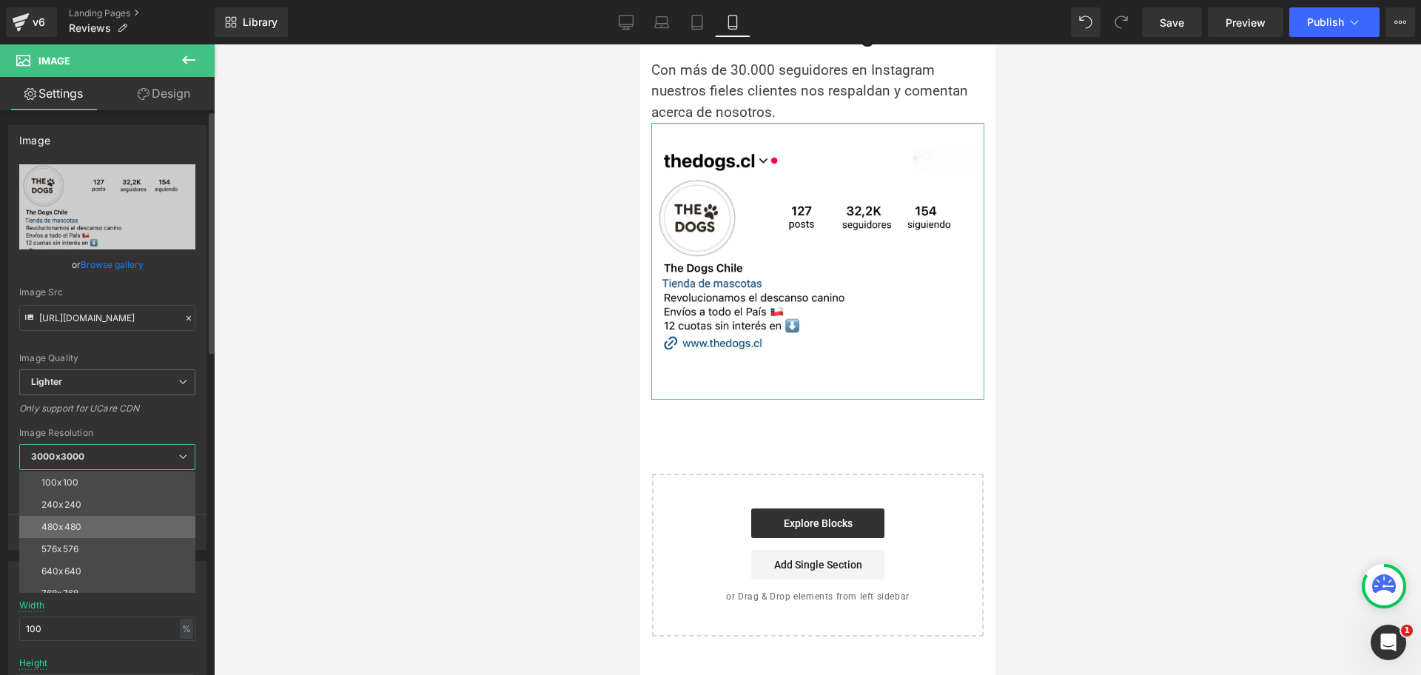
click at [131, 532] on li "480x480" at bounding box center [110, 527] width 183 height 22
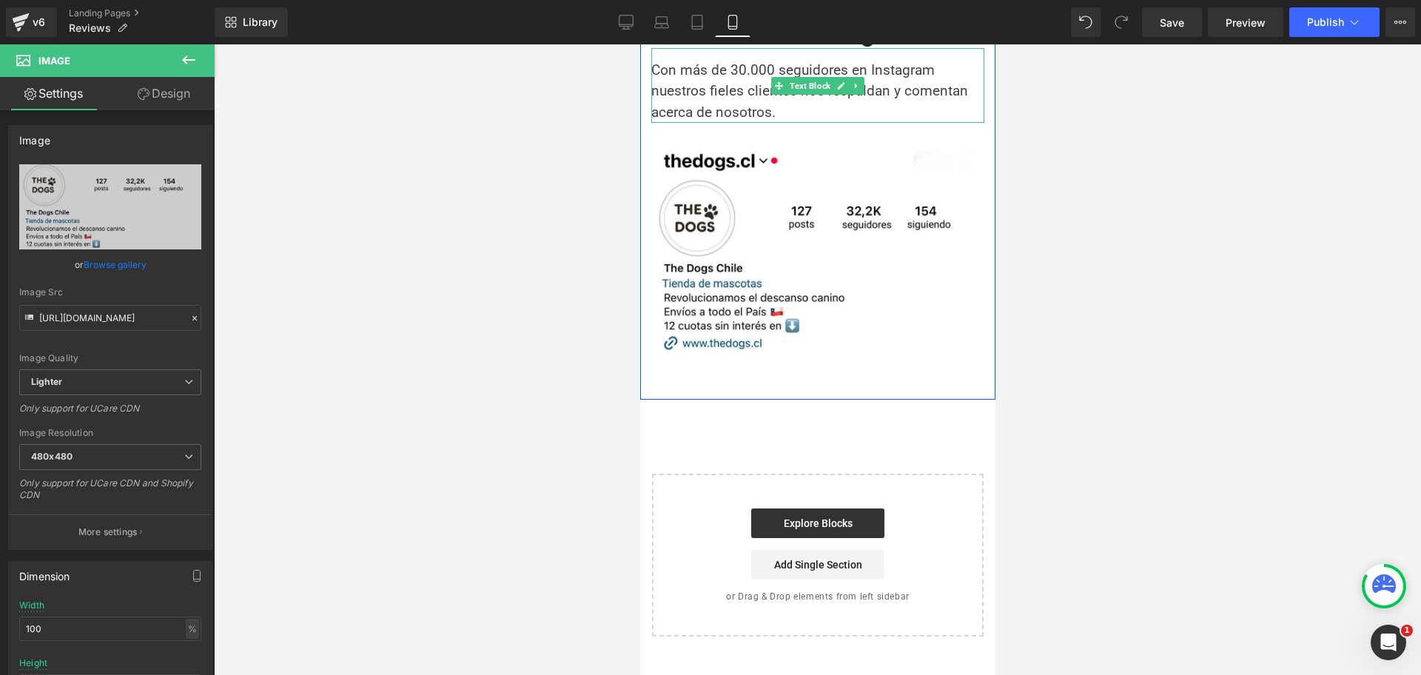
type input "[URL][DOMAIN_NAME]"
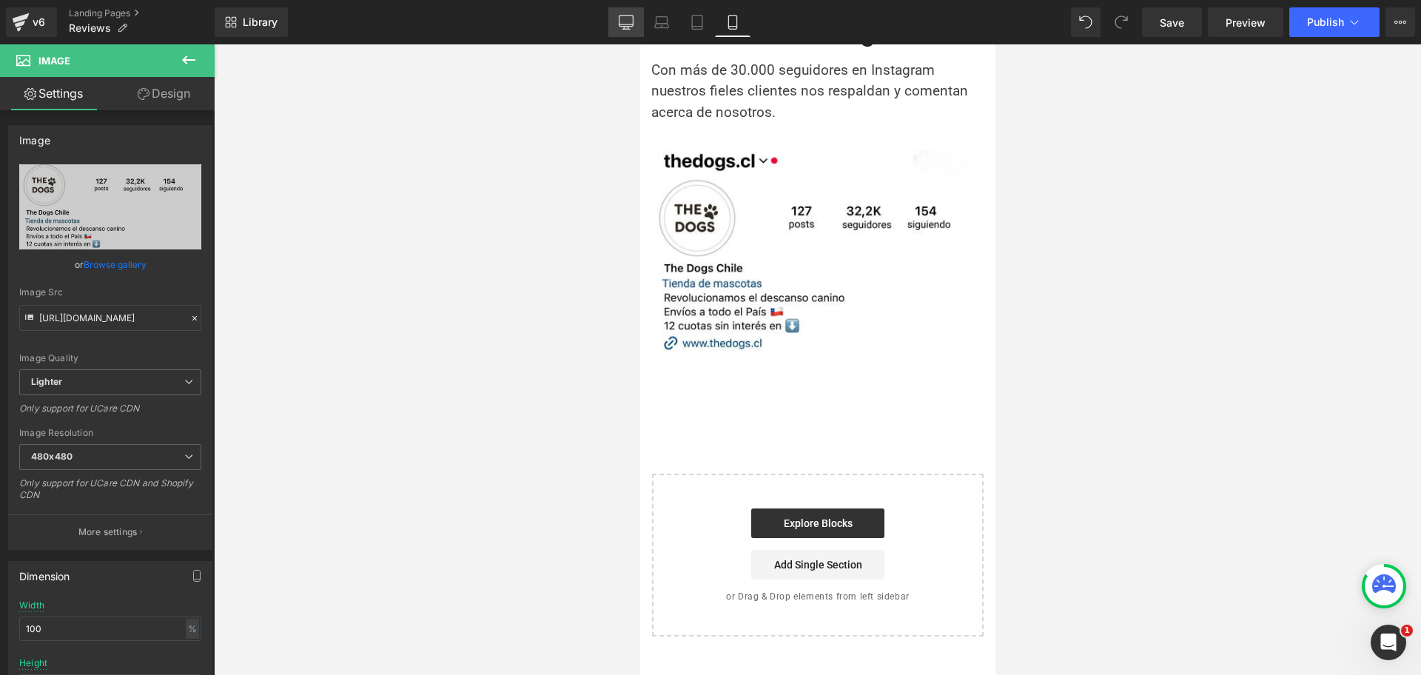
click at [634, 27] on link "Desktop" at bounding box center [626, 22] width 36 height 30
type input "auto"
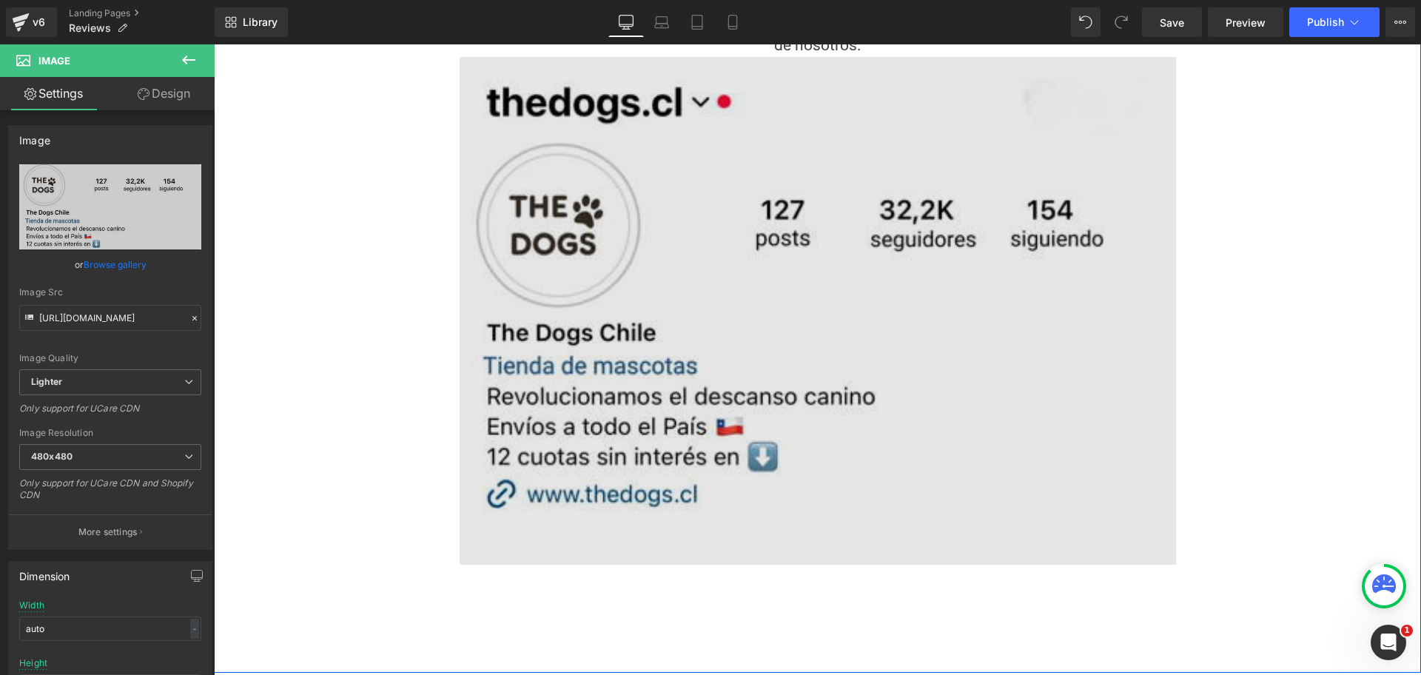
click at [1011, 223] on img at bounding box center [817, 311] width 716 height 508
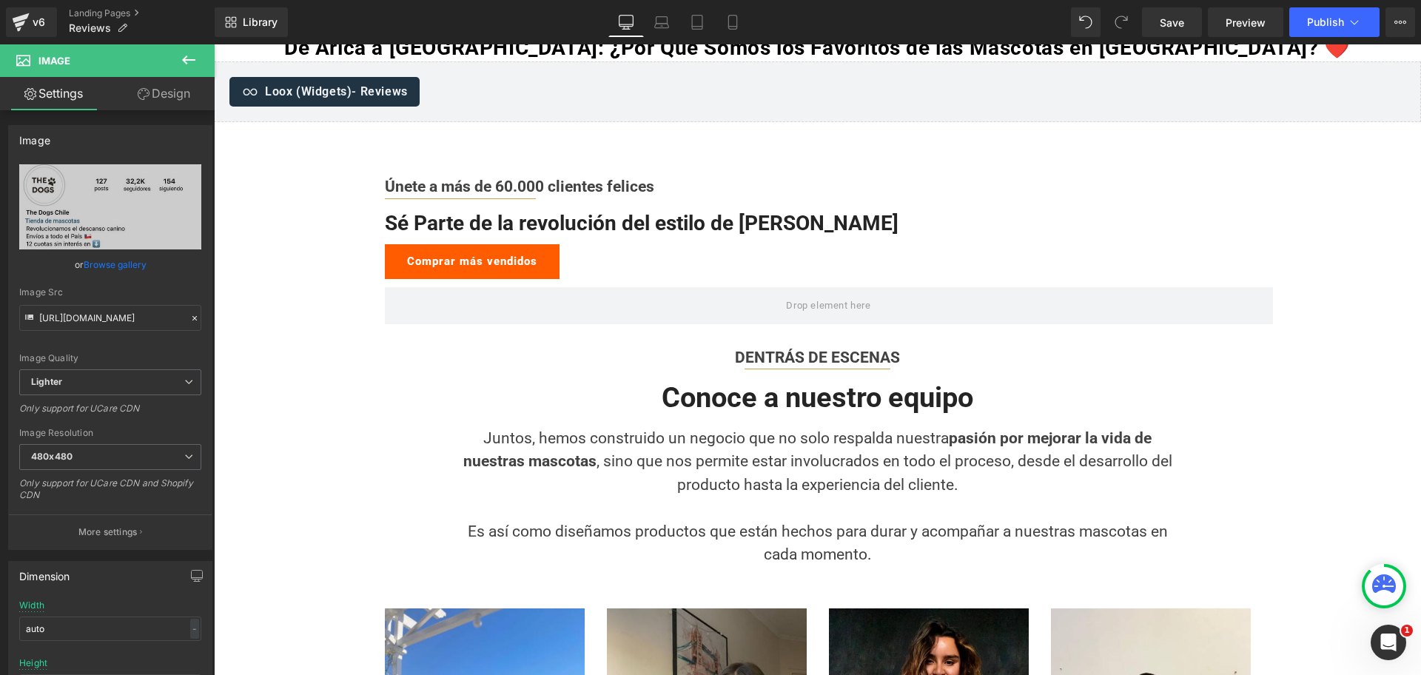
scroll to position [0, 0]
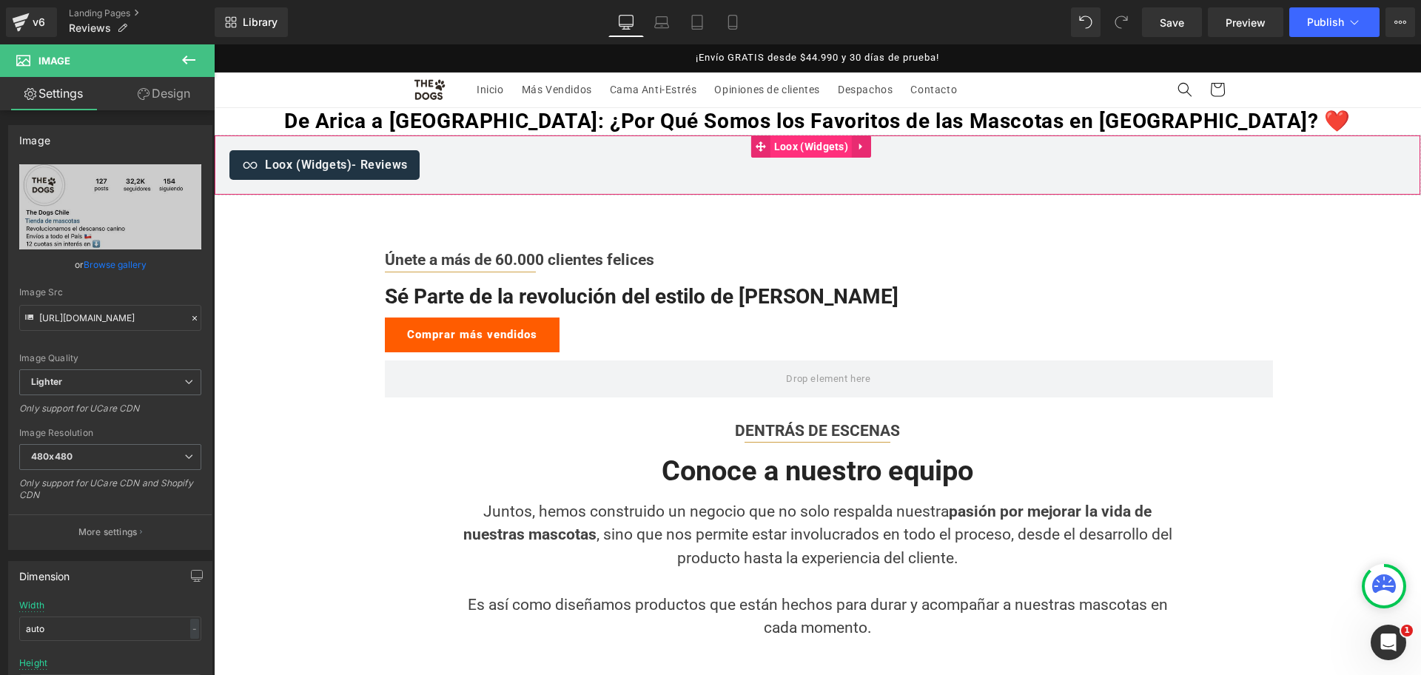
click at [820, 144] on span "Loox (Widgets)" at bounding box center [810, 146] width 81 height 22
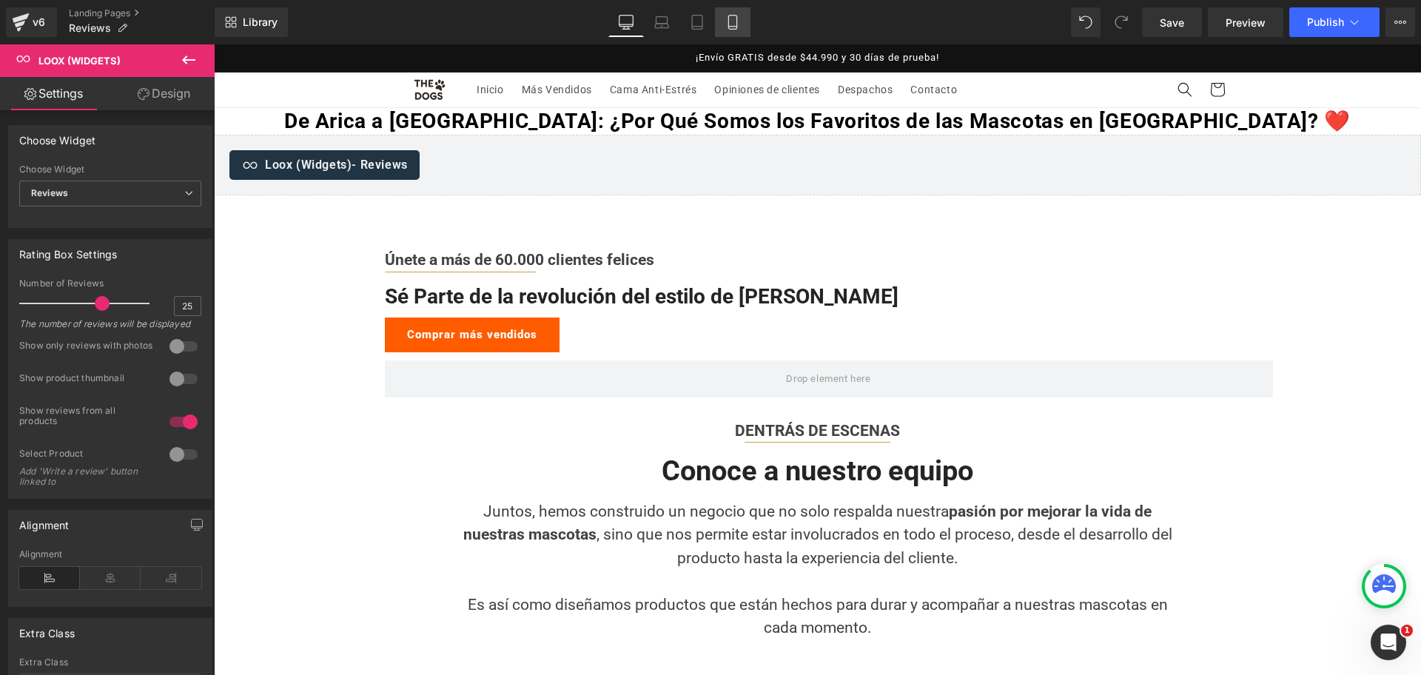
click at [739, 18] on icon at bounding box center [732, 22] width 15 height 15
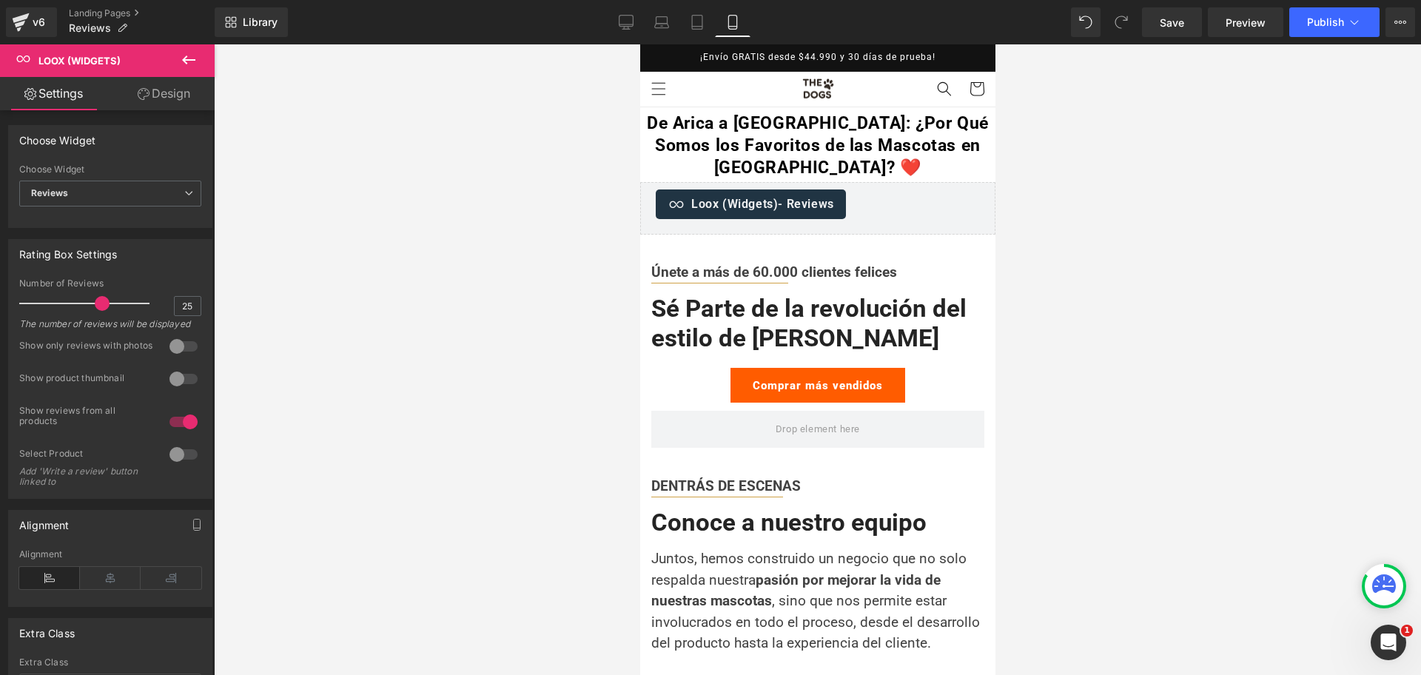
scroll to position [47, 0]
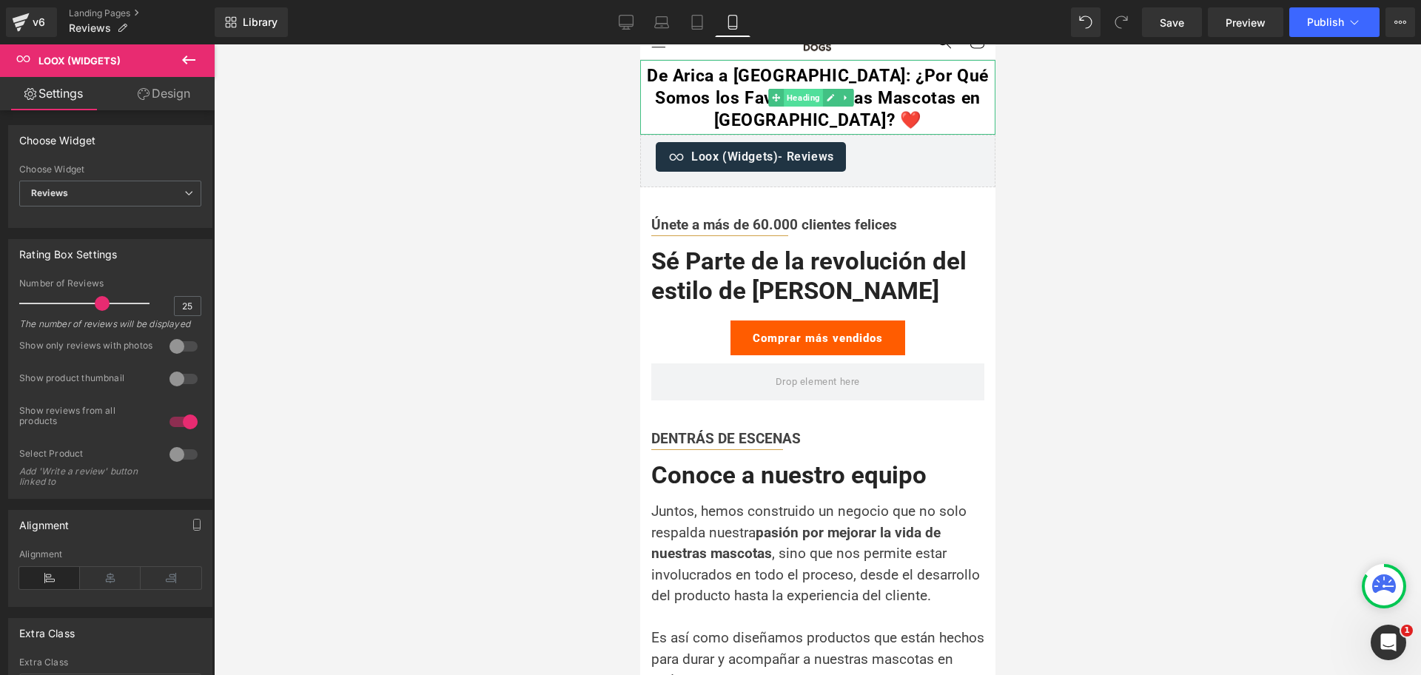
click at [798, 101] on span "Heading" at bounding box center [802, 98] width 39 height 18
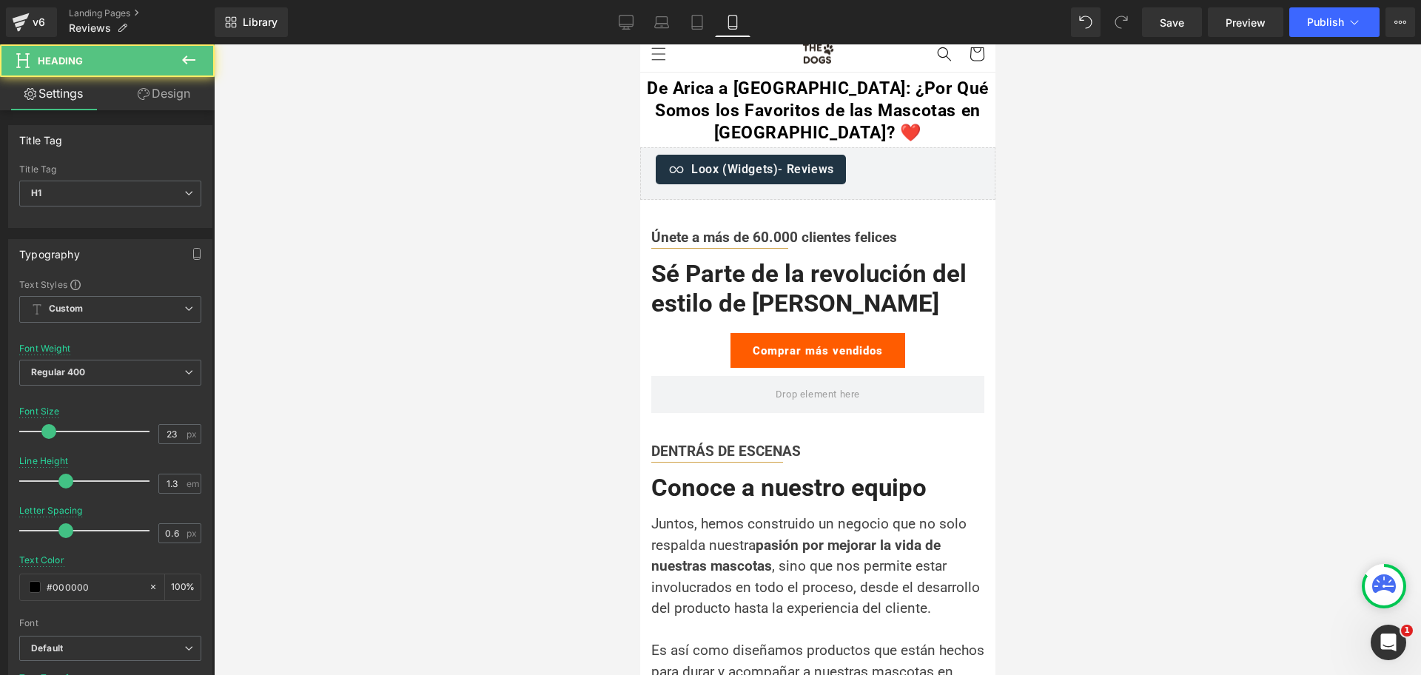
scroll to position [0, 0]
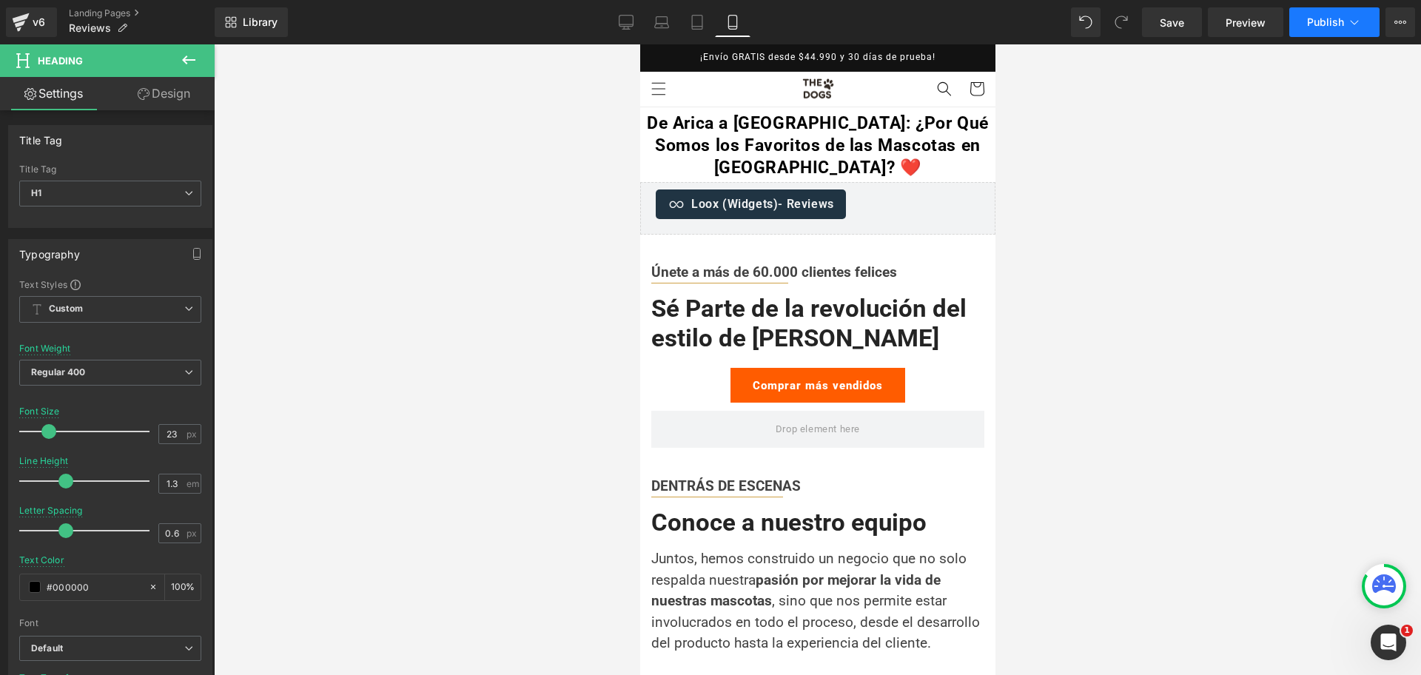
click at [1331, 27] on span "Publish" at bounding box center [1325, 22] width 37 height 12
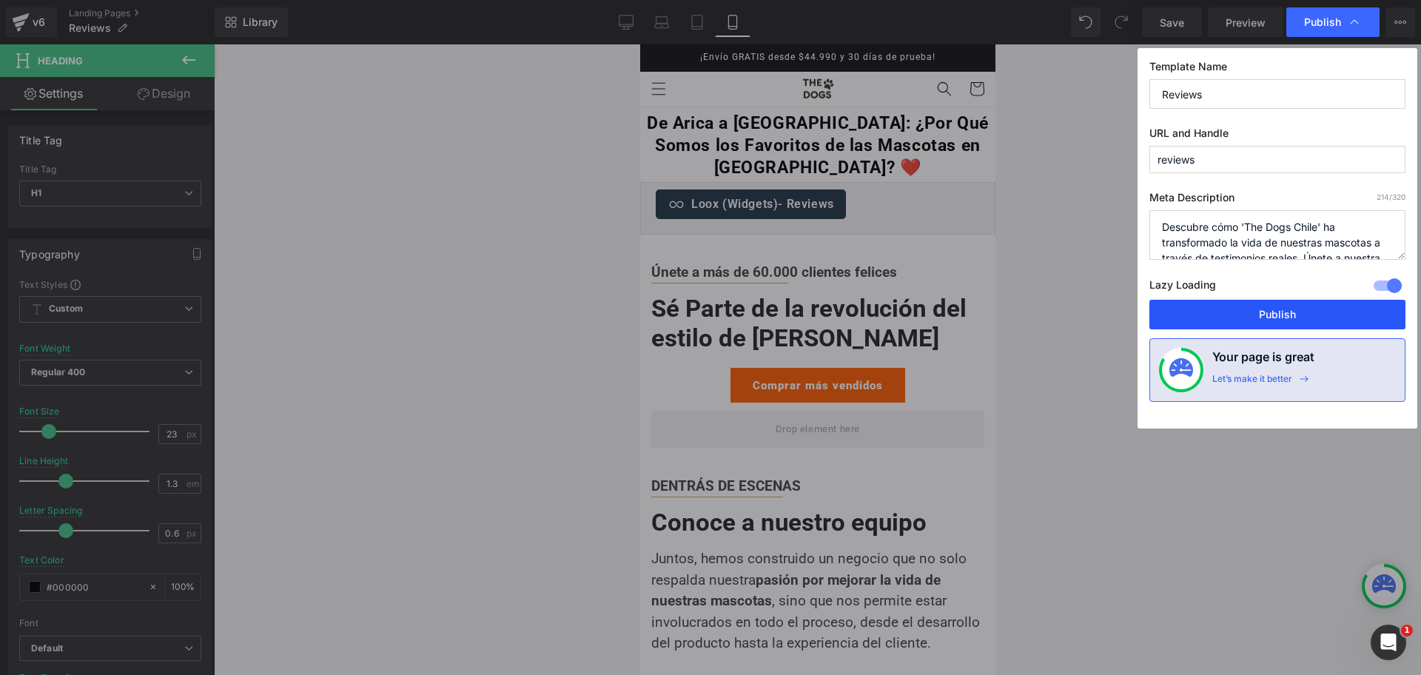
click at [1261, 309] on button "Publish" at bounding box center [1277, 315] width 256 height 30
